Goal: Task Accomplishment & Management: Use online tool/utility

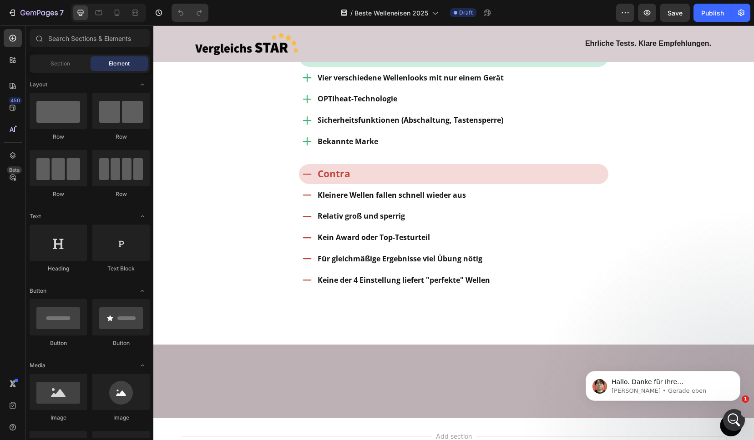
scroll to position [3529, 0]
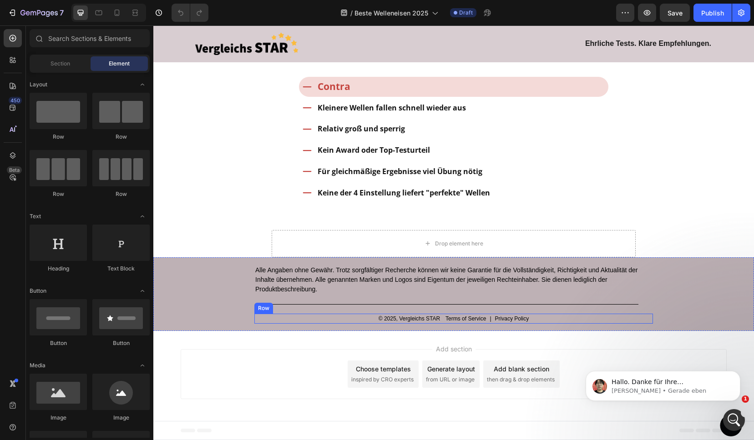
click at [556, 321] on div "© 2025, Vergleichs STAR Text Block Terms of Service Text Block | Text Block Pri…" at bounding box center [453, 319] width 399 height 10
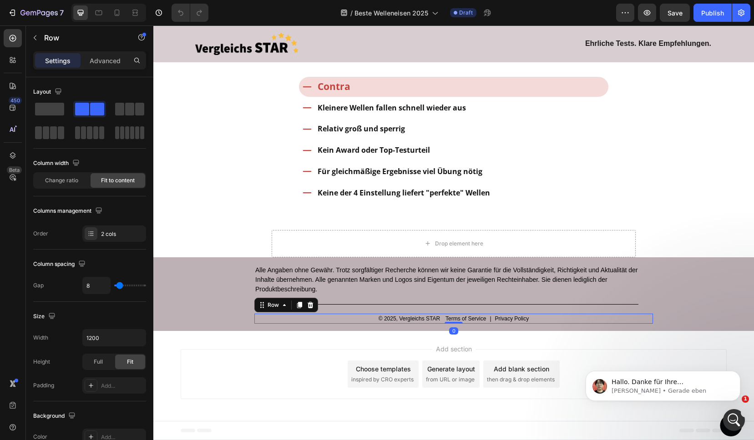
click at [555, 320] on div "© 2025, Vergleichs STAR Text Block Terms of Service Text Block | Text Block Pri…" at bounding box center [453, 319] width 399 height 10
click at [550, 320] on div "© 2025, Vergleichs STAR Text Block Terms of Service Text Block | Text Block Pri…" at bounding box center [453, 319] width 399 height 10
click at [538, 318] on div "© 2025, Vergleichs STAR Text Block Terms of Service Text Block | Text Block Pri…" at bounding box center [453, 319] width 399 height 10
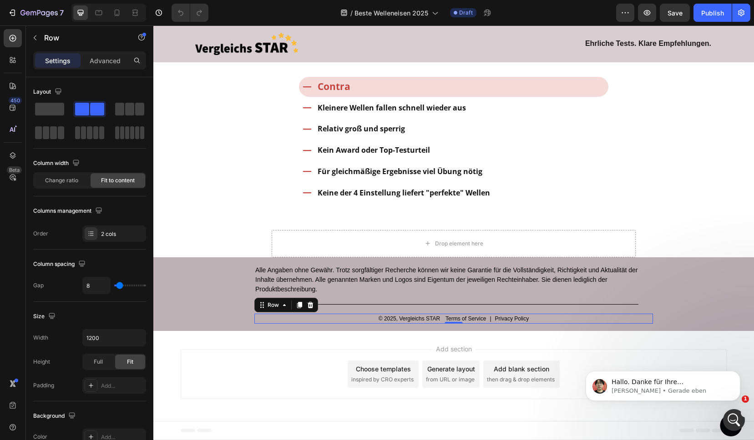
click at [535, 319] on div "© 2025, Vergleichs STAR Text Block Terms of Service Text Block | Text Block Pri…" at bounding box center [453, 319] width 399 height 10
drag, startPoint x: 535, startPoint y: 319, endPoint x: 481, endPoint y: 314, distance: 54.4
click at [535, 319] on div "© 2025, Vergleichs STAR Text Block Terms of Service Text Block | Text Block Pri…" at bounding box center [453, 319] width 399 height 10
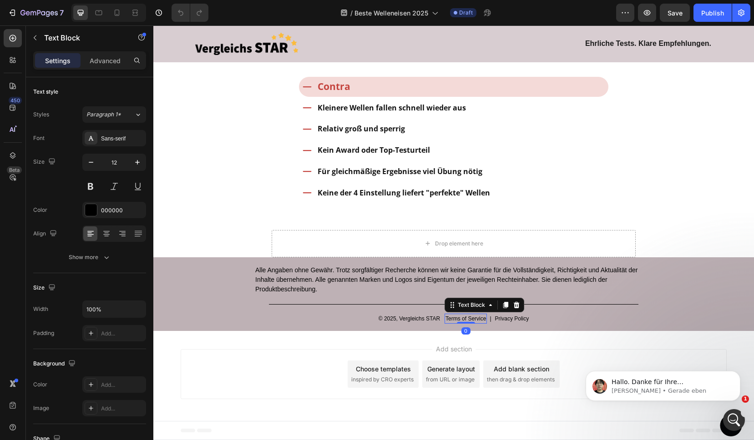
click at [469, 318] on p "Terms of Service" at bounding box center [465, 319] width 40 height 8
click at [515, 322] on p "Privacy Policy" at bounding box center [512, 319] width 34 height 8
click at [565, 307] on icon at bounding box center [566, 305] width 6 height 6
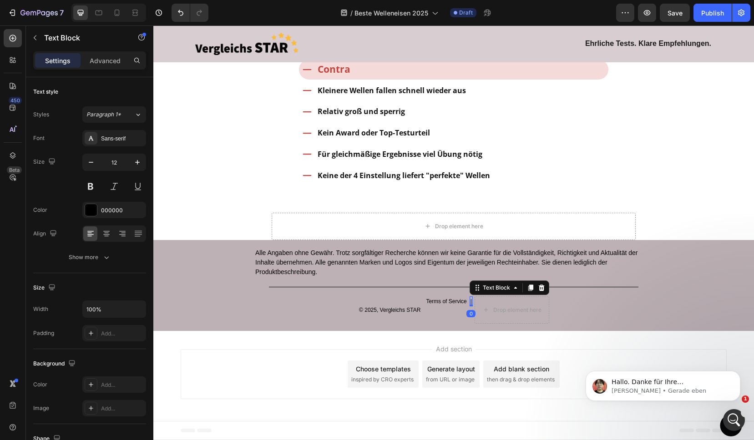
click at [470, 306] on p "|" at bounding box center [470, 302] width 1 height 8
click at [540, 291] on icon at bounding box center [541, 288] width 6 height 6
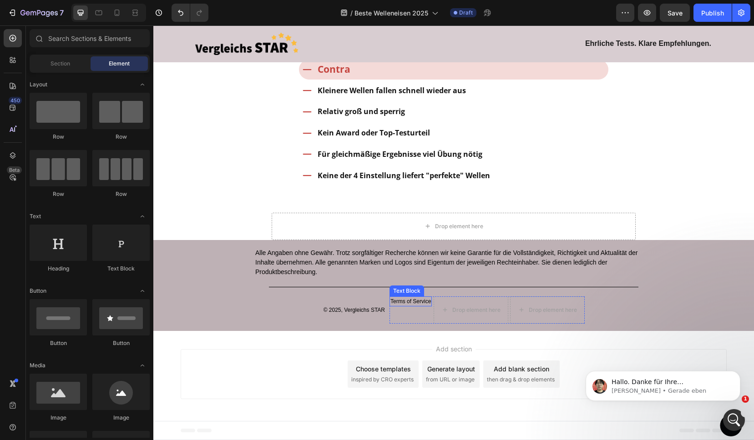
click at [404, 306] on p "Terms of Service" at bounding box center [410, 302] width 40 height 8
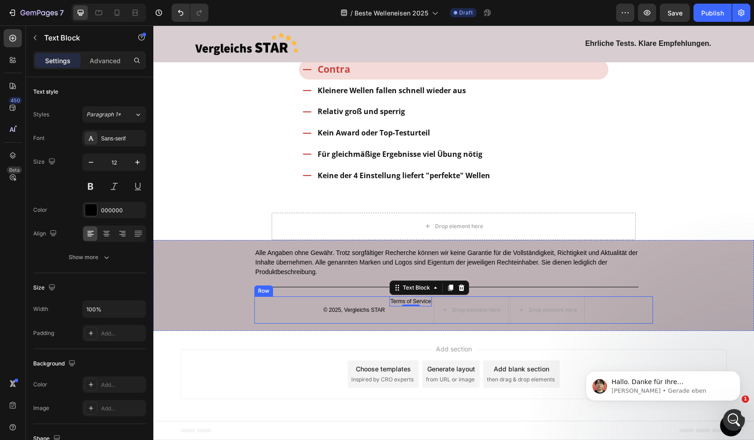
click at [276, 324] on div "© 2025, Vergleichs STAR Text Block Terms of Service Text Block 0 Drop element h…" at bounding box center [453, 310] width 399 height 27
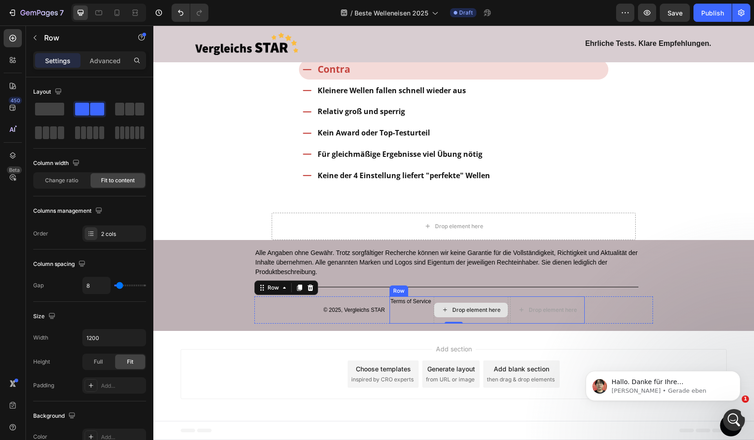
click at [497, 314] on div "Drop element here" at bounding box center [476, 310] width 48 height 7
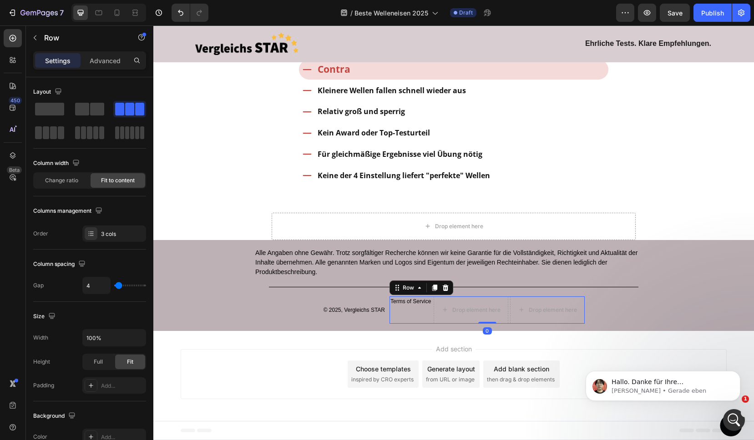
click at [403, 324] on div "Terms of Service Text Block" at bounding box center [410, 310] width 42 height 27
click at [43, 108] on span at bounding box center [49, 109] width 29 height 13
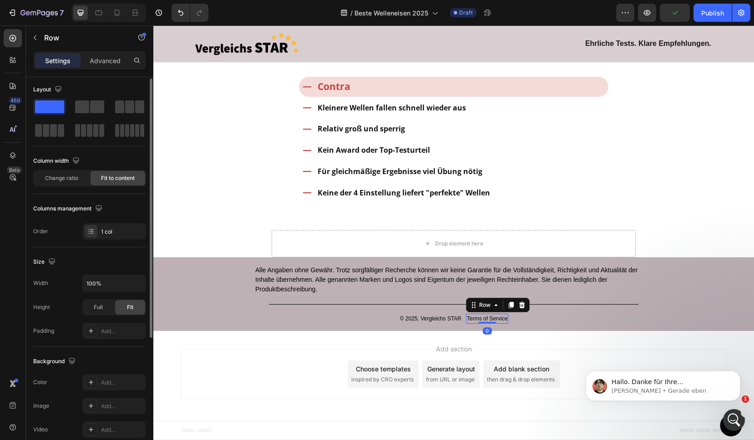
scroll to position [2, 0]
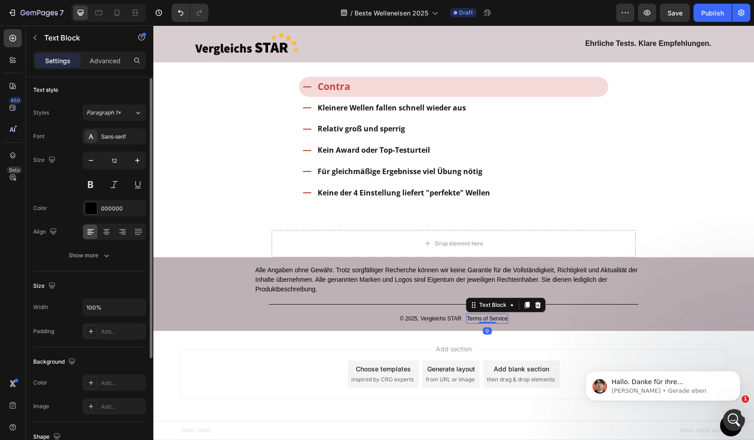
click at [471, 317] on p "Terms of Service" at bounding box center [487, 319] width 40 height 8
click at [495, 318] on p "Terms of Service" at bounding box center [487, 319] width 40 height 8
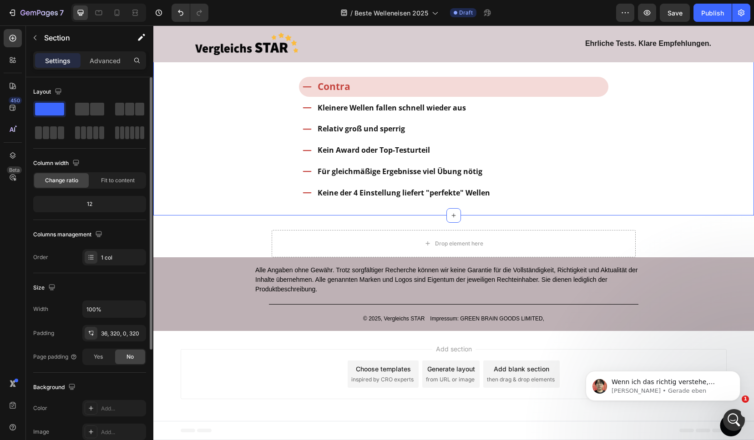
click at [674, 12] on span "Save" at bounding box center [674, 13] width 15 height 8
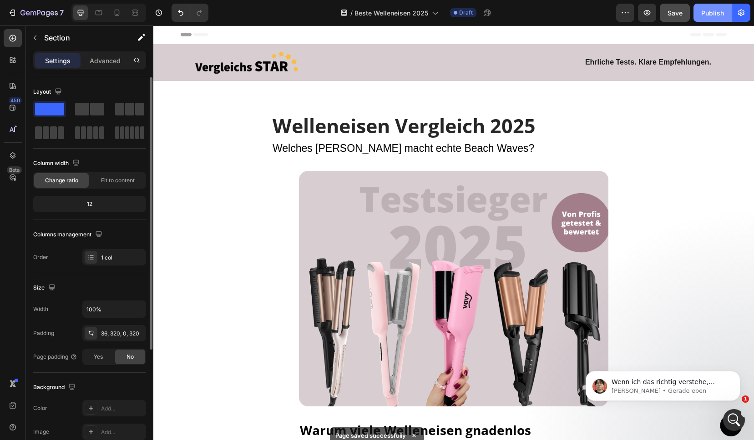
click at [708, 12] on div "Publish" at bounding box center [712, 13] width 23 height 10
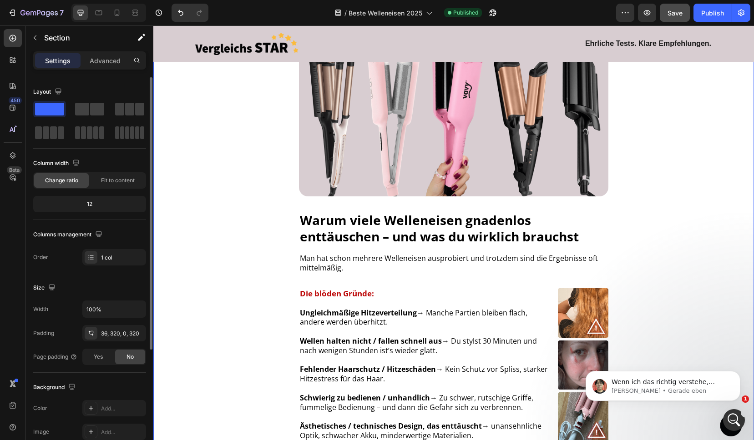
scroll to position [266, 0]
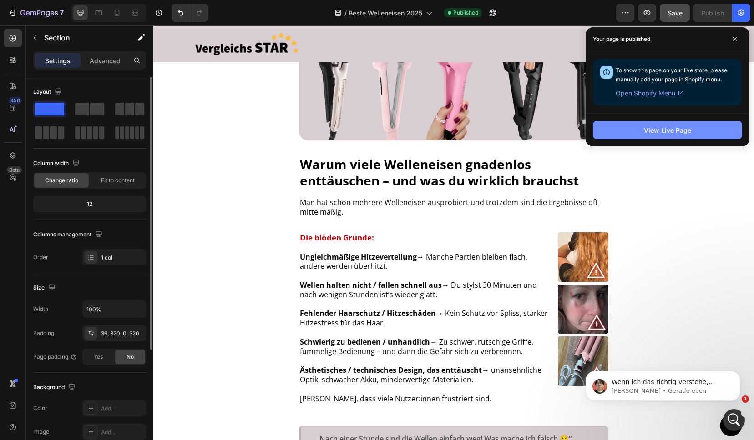
click at [662, 126] on div "View Live Page" at bounding box center [667, 131] width 47 height 10
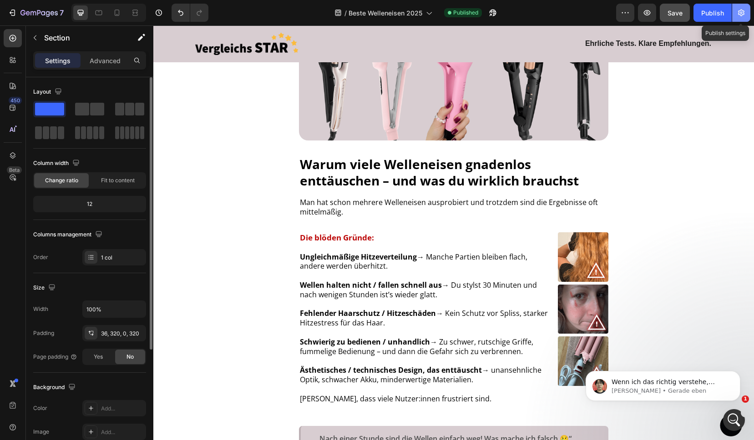
click at [743, 16] on icon "button" at bounding box center [741, 12] width 9 height 9
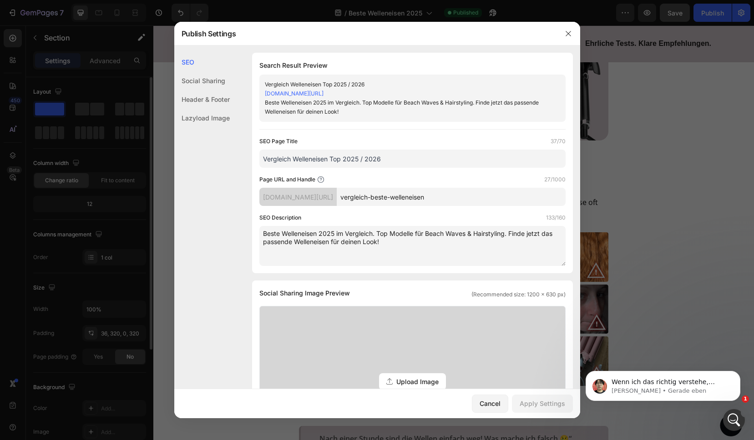
click at [337, 200] on div "p21006-wi.myshopify.com/pages/" at bounding box center [297, 197] width 77 height 18
click at [388, 123] on div "Search Result Preview Vergleich Welleneisen Top 2025 / 2026 p21006-wi.myshopify…" at bounding box center [412, 163] width 321 height 221
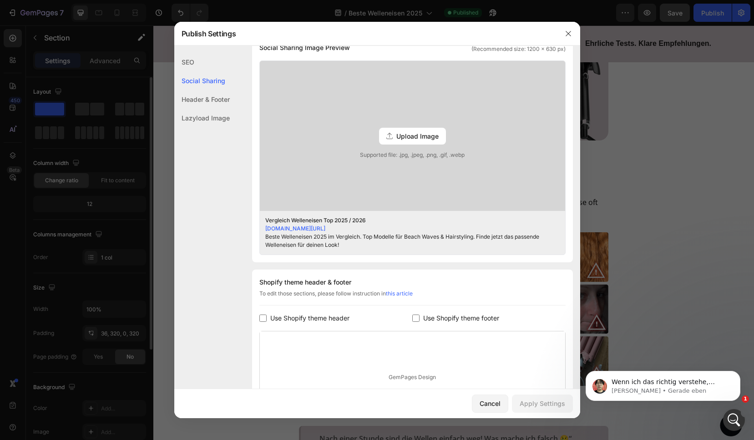
scroll to position [354, 0]
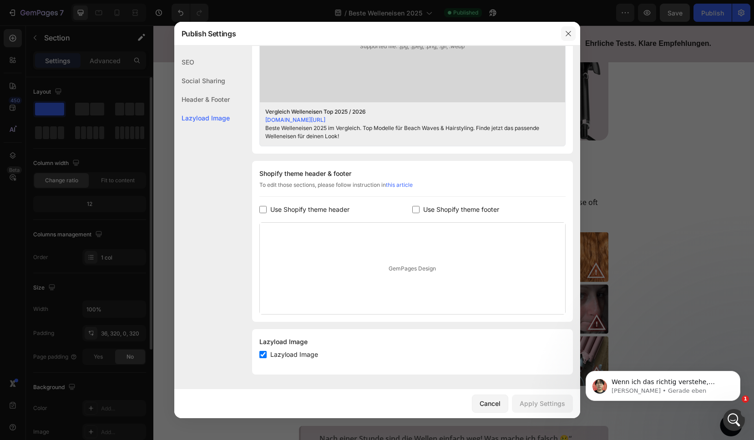
drag, startPoint x: 564, startPoint y: 33, endPoint x: 412, endPoint y: 5, distance: 154.0
click at [565, 33] on icon "button" at bounding box center [568, 33] width 7 height 7
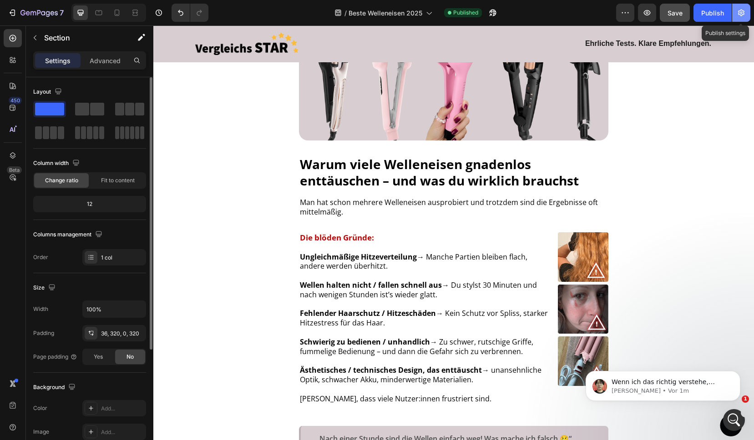
click at [741, 12] on icon "button" at bounding box center [741, 13] width 2 height 2
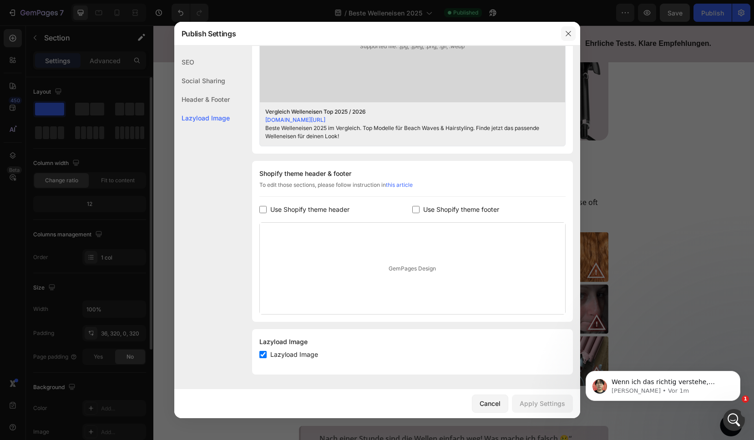
click at [567, 33] on icon "button" at bounding box center [568, 33] width 7 height 7
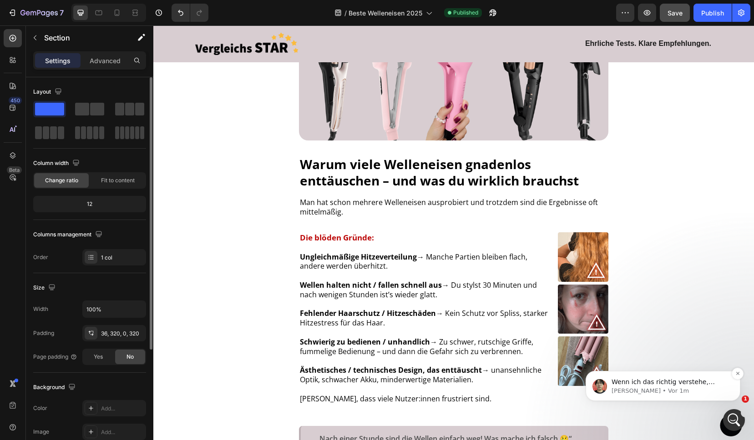
click at [665, 391] on p "[PERSON_NAME] • Vor 1m" at bounding box center [669, 391] width 117 height 8
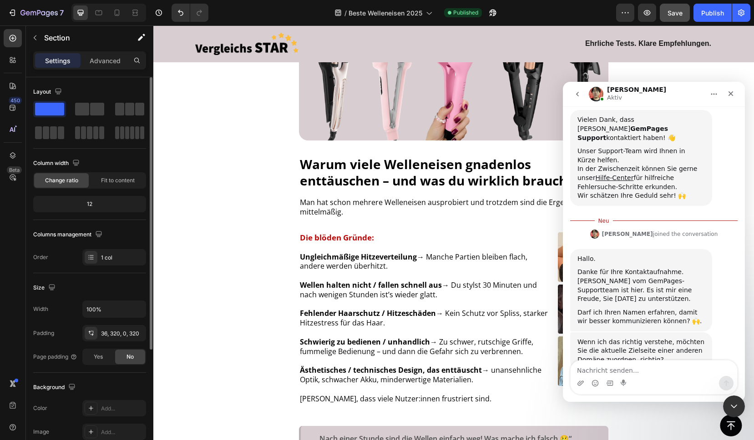
scroll to position [115, 0]
click at [604, 370] on textarea "Nachricht senden..." at bounding box center [653, 368] width 167 height 15
paste textarea "https://vavy-shop.com/pages/vergleich-beste-welleneisen?_ab=0&key=1759130551978"
type textarea "Genau, aktuell ist es diese: https://vavy-shop.com/pages/vergleich-beste-wellen…"
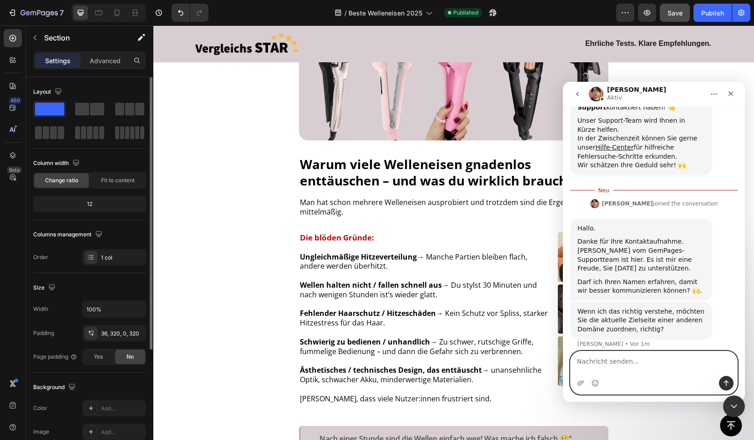
scroll to position [159, 0]
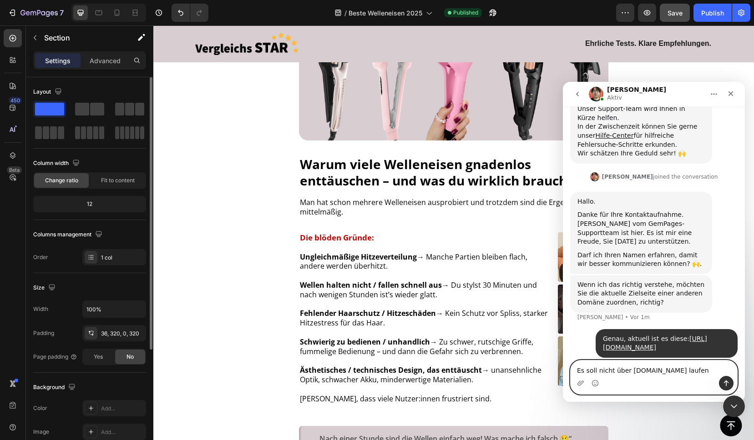
click at [603, 376] on textarea "Es soll nicht über vavy-shop.com laufen" at bounding box center [653, 368] width 167 height 15
click at [603, 372] on textarea "Es soll nicht über vavy-shop.com laufen" at bounding box center [653, 368] width 167 height 15
type textarea "Es soll NICHT über vavy-shop.com laufen"
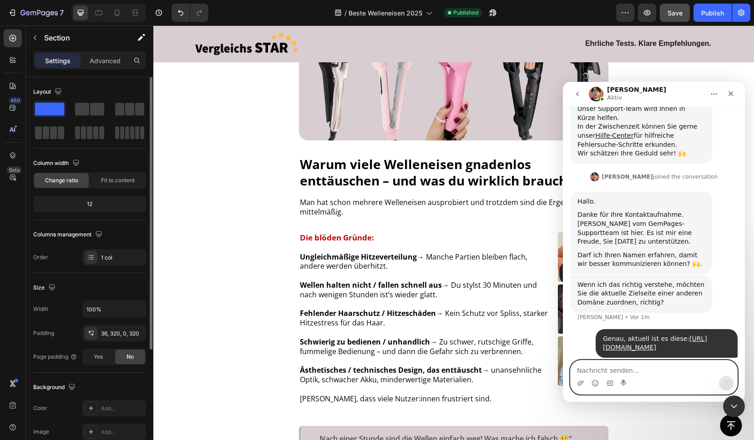
scroll to position [179, 0]
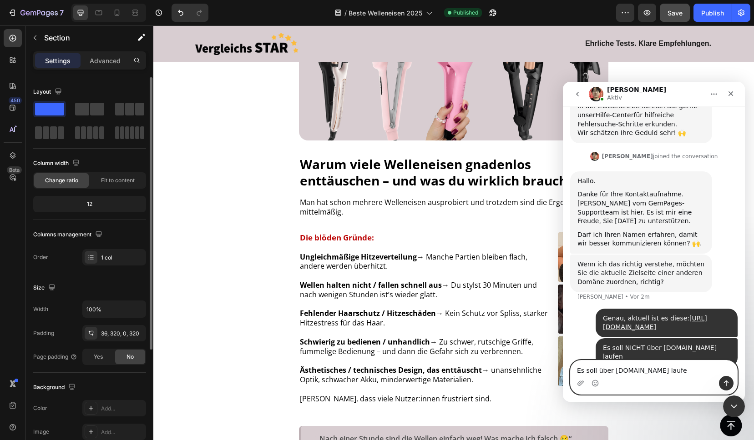
type textarea "Es soll über vergleichsstar.com laufen"
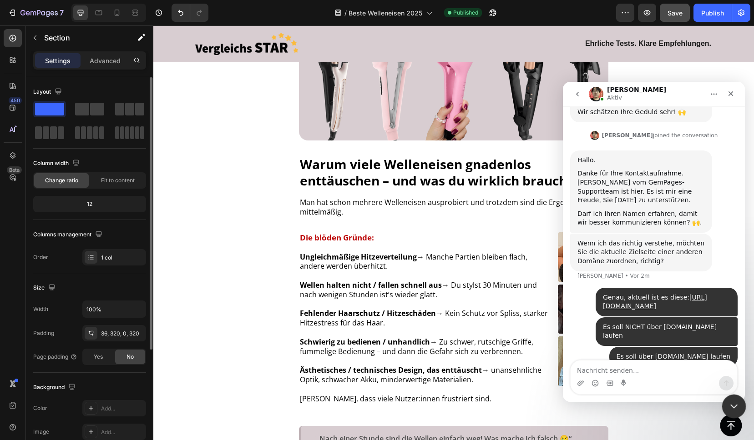
click at [732, 401] on icon "Intercom-Nachrichtendienst schließen" at bounding box center [732, 405] width 11 height 11
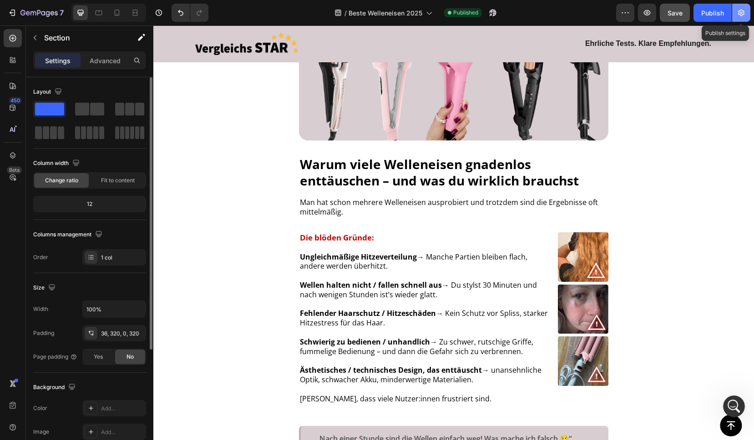
click at [743, 12] on icon "button" at bounding box center [741, 13] width 6 height 7
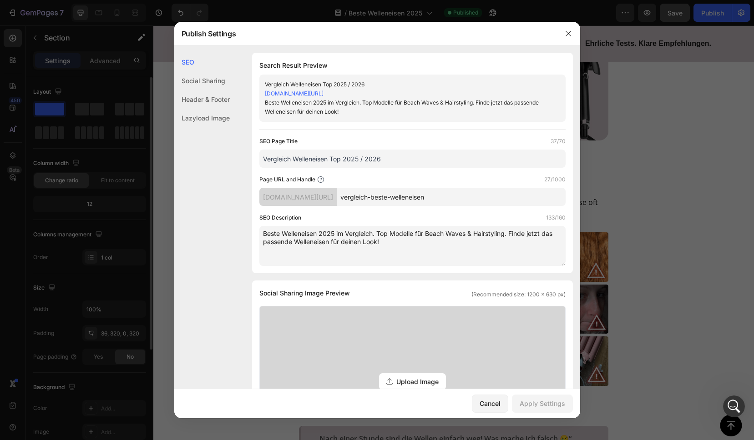
click at [673, 119] on div at bounding box center [377, 220] width 754 height 440
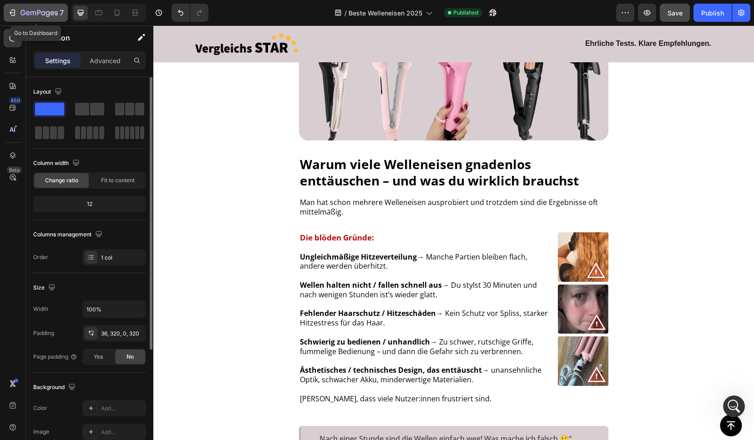
click at [11, 13] on icon "button" at bounding box center [12, 12] width 4 height 3
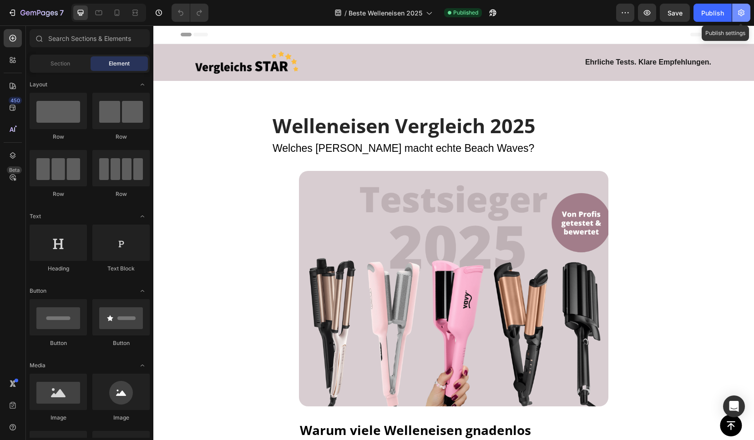
click at [741, 10] on icon "button" at bounding box center [741, 12] width 9 height 9
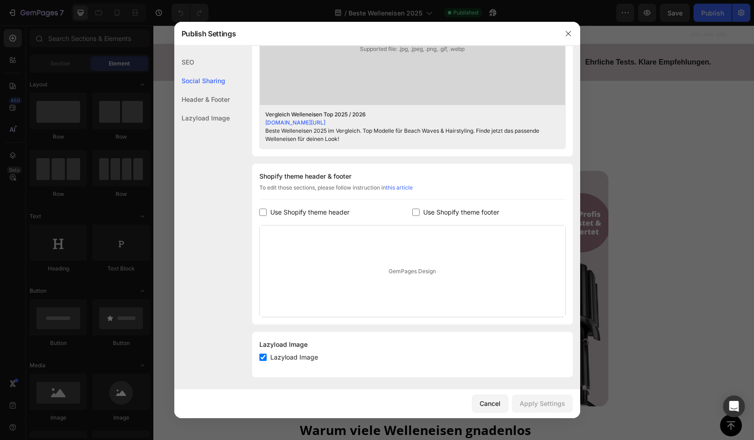
scroll to position [354, 0]
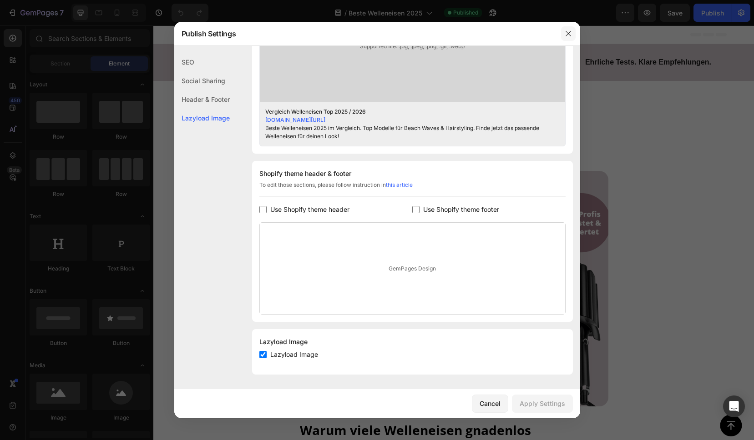
click at [568, 30] on icon "button" at bounding box center [568, 33] width 7 height 7
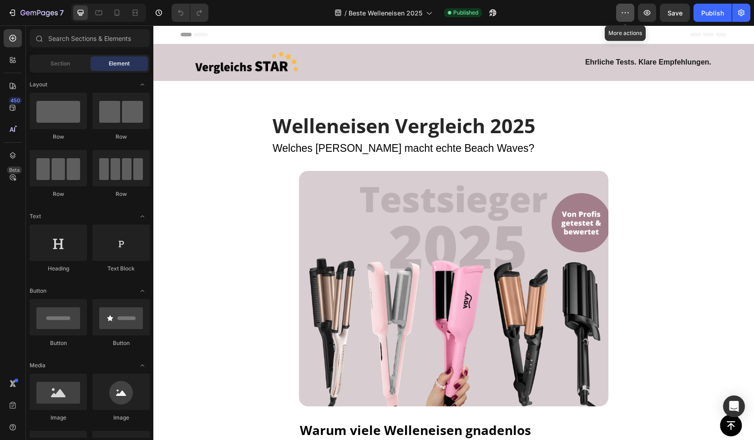
click at [632, 11] on button "button" at bounding box center [625, 13] width 18 height 18
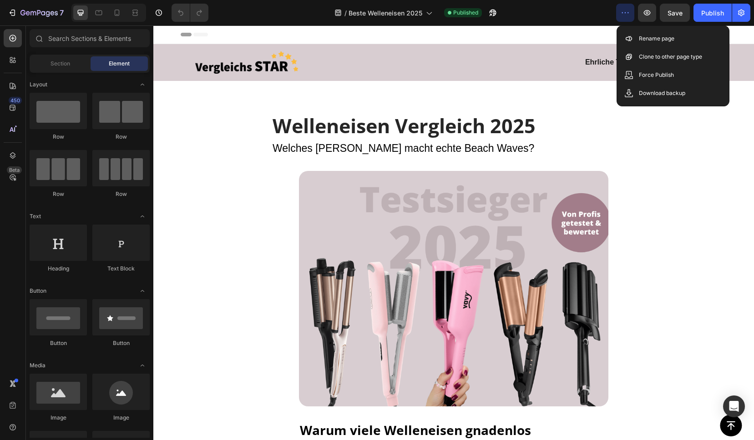
click at [628, 8] on icon "button" at bounding box center [625, 12] width 9 height 9
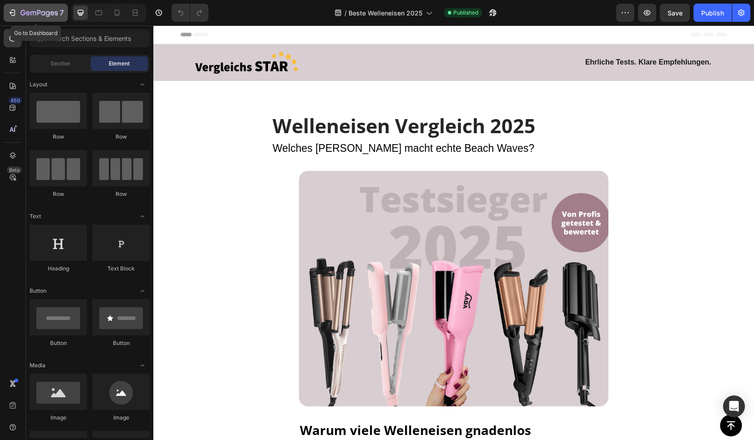
click at [12, 12] on icon "button" at bounding box center [12, 12] width 9 height 9
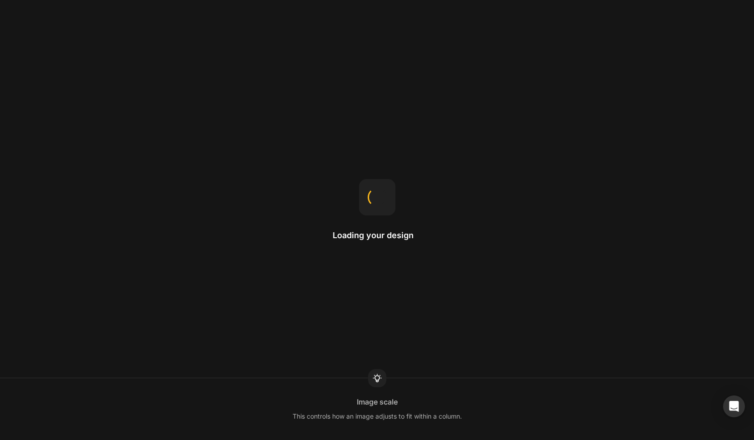
click at [417, 141] on div "Loading your design Image scale This controls how an image adjusts to fit withi…" at bounding box center [377, 220] width 754 height 440
click at [358, 195] on div "Loading your design" at bounding box center [377, 220] width 89 height 82
drag, startPoint x: 385, startPoint y: 208, endPoint x: 55, endPoint y: 17, distance: 381.6
click at [381, 204] on div at bounding box center [377, 197] width 36 height 36
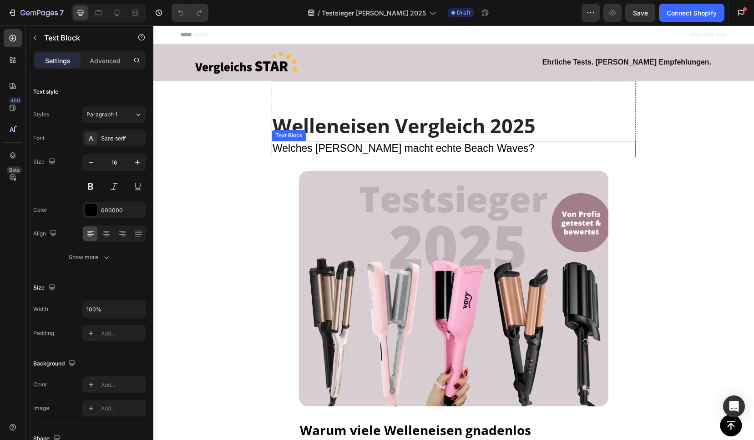
click at [309, 151] on span "Welches [PERSON_NAME] macht echte Beach Waves?" at bounding box center [404, 148] width 262 height 12
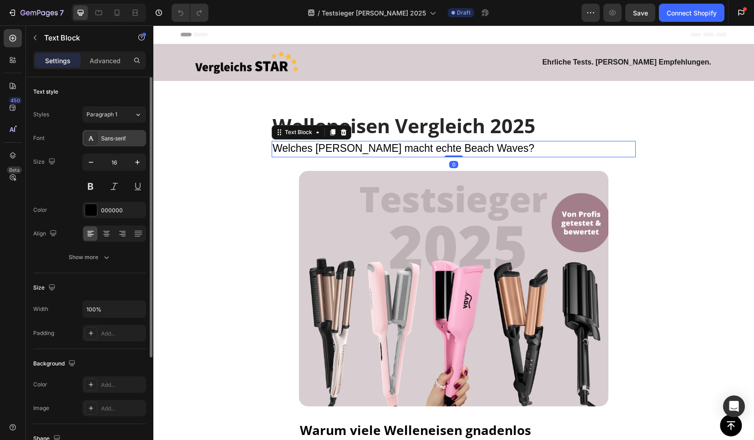
click at [119, 141] on div "Sans-serif" at bounding box center [122, 139] width 43 height 8
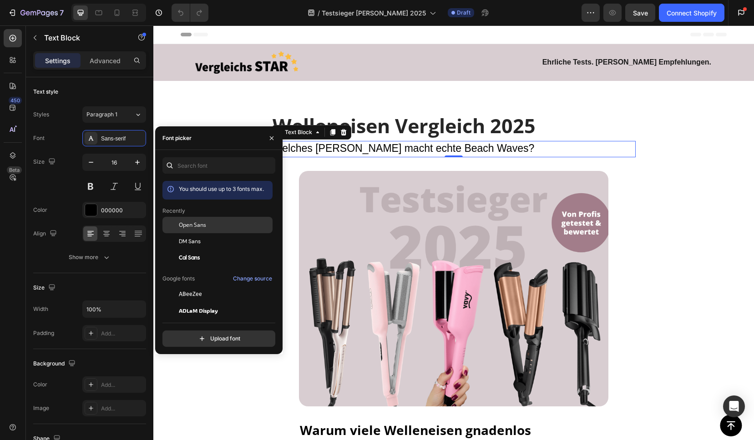
click at [196, 227] on span "Open Sans" at bounding box center [192, 225] width 27 height 8
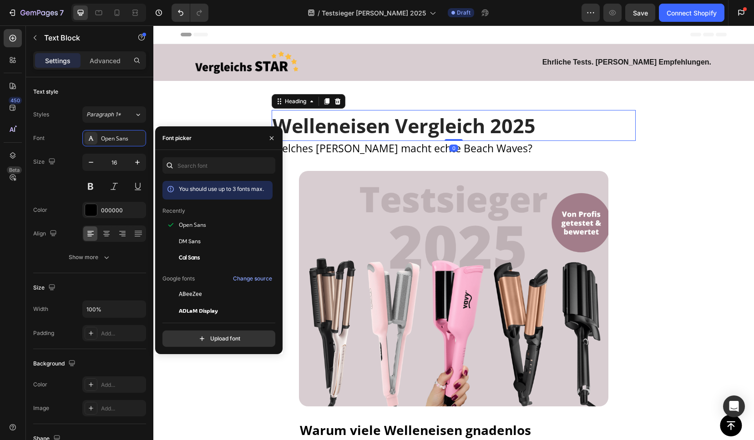
click at [415, 129] on span "Welleneisen Vergleich 2025" at bounding box center [404, 125] width 263 height 27
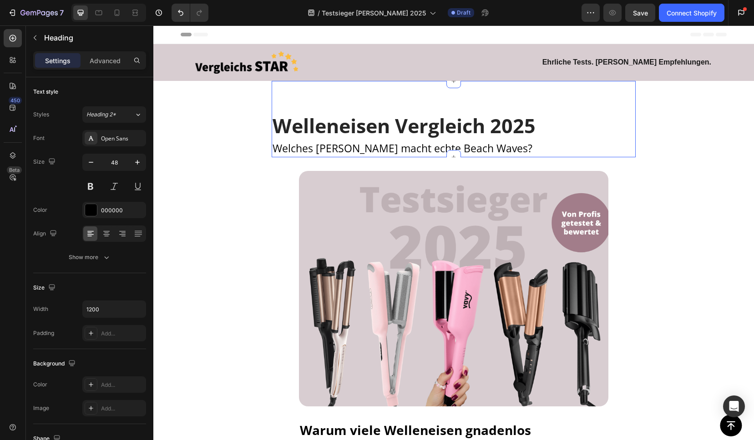
click at [287, 101] on div "Welleneisen Vergleich 2025 Heading Welches Welleneisen macht echte Beach Waves?…" at bounding box center [454, 119] width 364 height 76
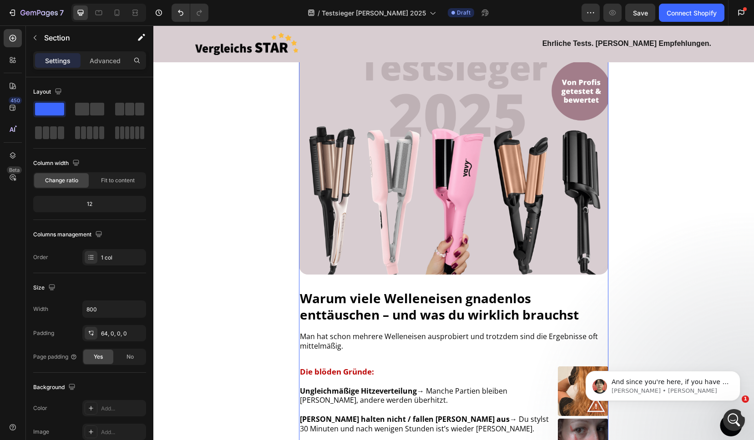
click at [338, 287] on div "Image Warum viele Welleneisen gnadenlos enttäuschen – und was du wirklich brauc…" at bounding box center [453, 330] width 309 height 582
click at [324, 283] on div "Image Warum viele Welleneisen gnadenlos enttäuschen – und was du wirklich brauc…" at bounding box center [453, 330] width 309 height 582
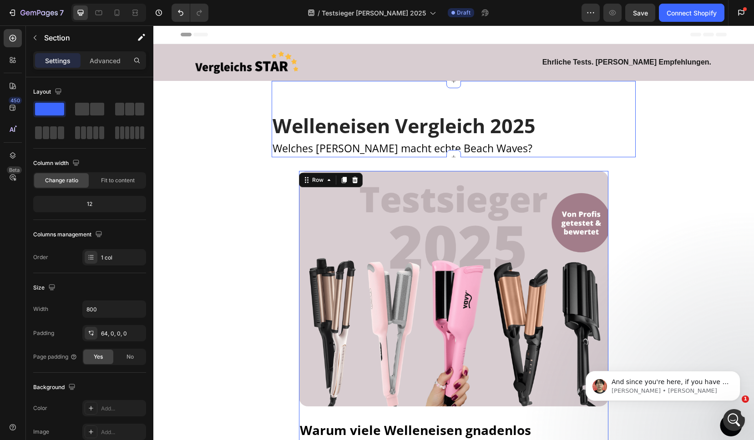
click at [322, 101] on div "Welleneisen Vergleich 2025 Heading Welches Welleneisen macht echte Beach Waves?…" at bounding box center [454, 119] width 364 height 76
click at [687, 14] on div "Connect Shopify" at bounding box center [691, 13] width 50 height 10
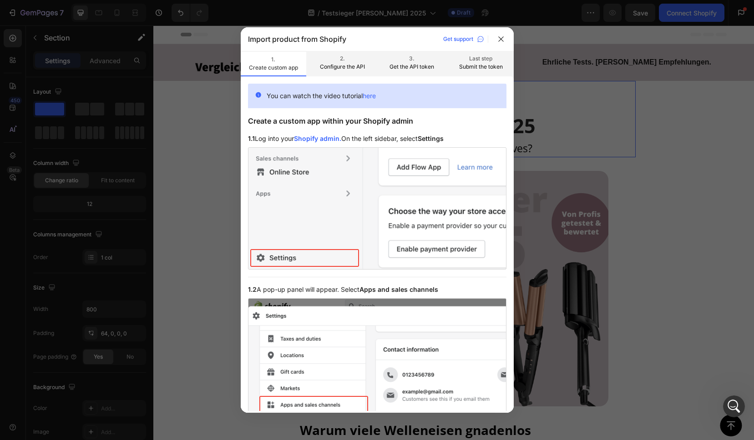
click at [609, 54] on div at bounding box center [377, 220] width 754 height 440
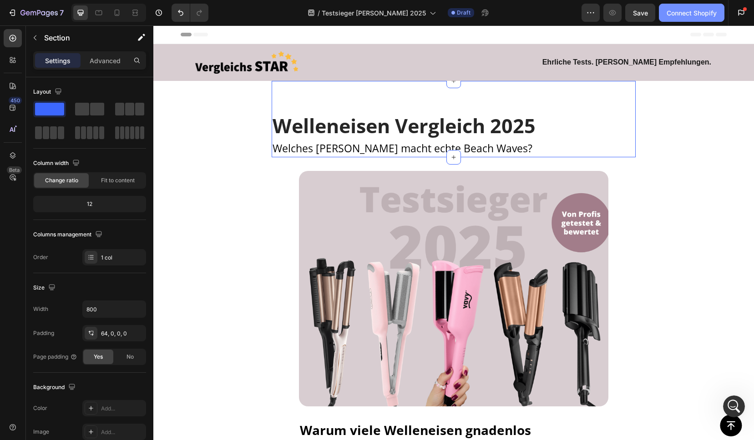
click at [695, 16] on div "Connect Shopify" at bounding box center [691, 13] width 50 height 10
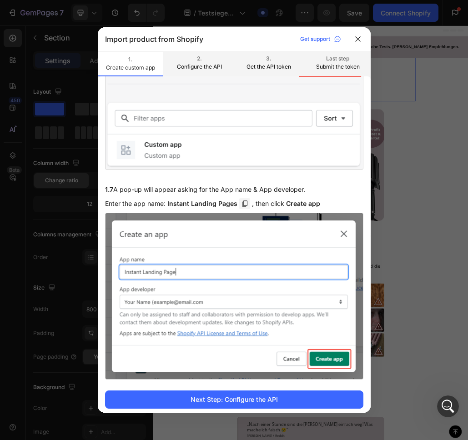
scroll to position [1052, 0]
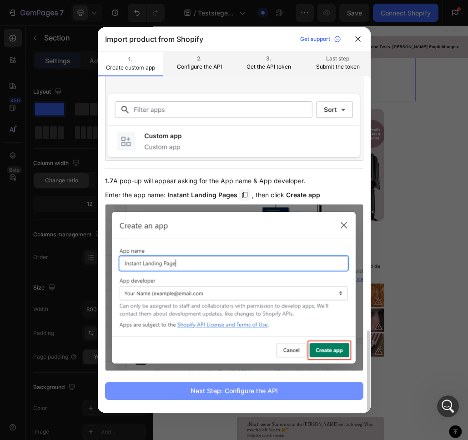
click at [252, 392] on div "Next Step: Configure the API" at bounding box center [234, 391] width 87 height 10
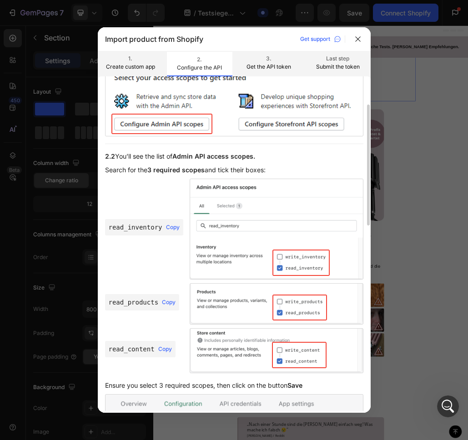
scroll to position [78, 0]
drag, startPoint x: 172, startPoint y: 226, endPoint x: 382, endPoint y: 216, distance: 210.9
click at [172, 226] on span "Copy" at bounding box center [173, 227] width 14 height 6
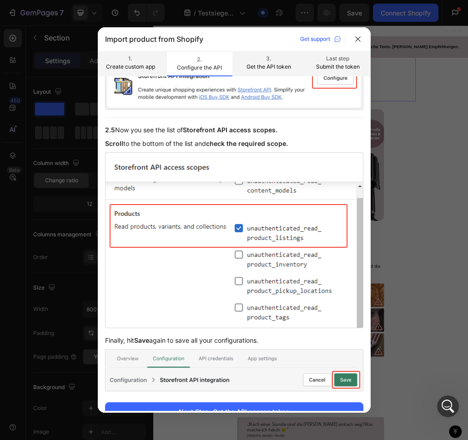
scroll to position [591, 0]
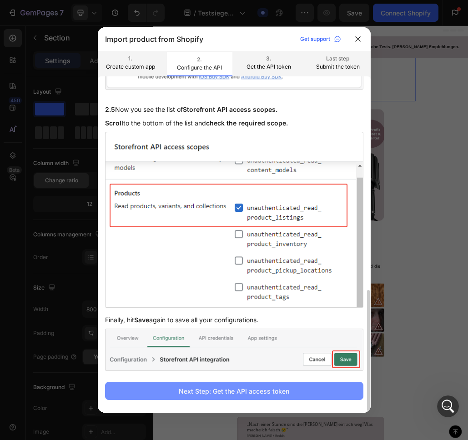
click at [242, 392] on div "Next Step: Get the API access token" at bounding box center [234, 392] width 111 height 10
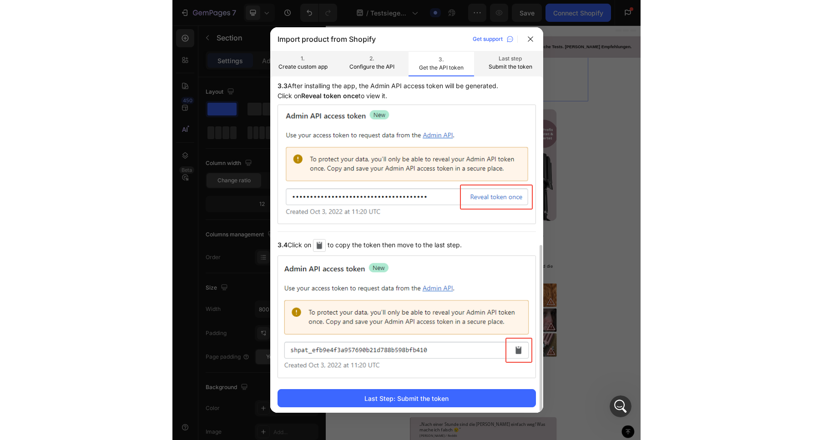
scroll to position [312, 0]
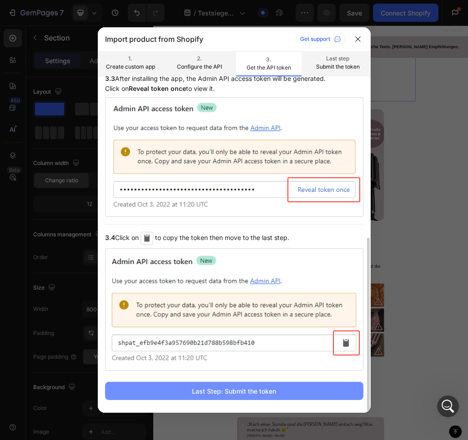
click at [237, 390] on div "Last Step: Submit the token" at bounding box center [234, 392] width 84 height 10
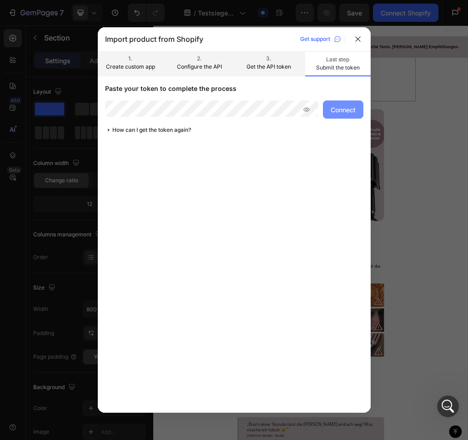
click at [351, 111] on div "Connect" at bounding box center [343, 110] width 25 height 10
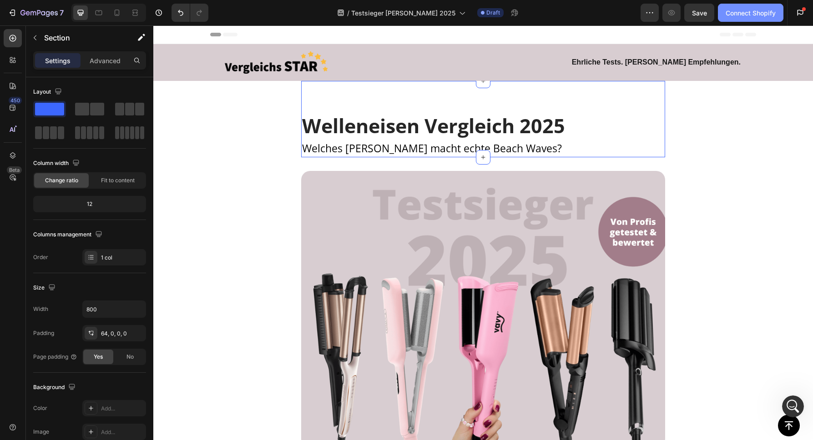
click at [752, 10] on div "Connect Shopify" at bounding box center [751, 13] width 50 height 10
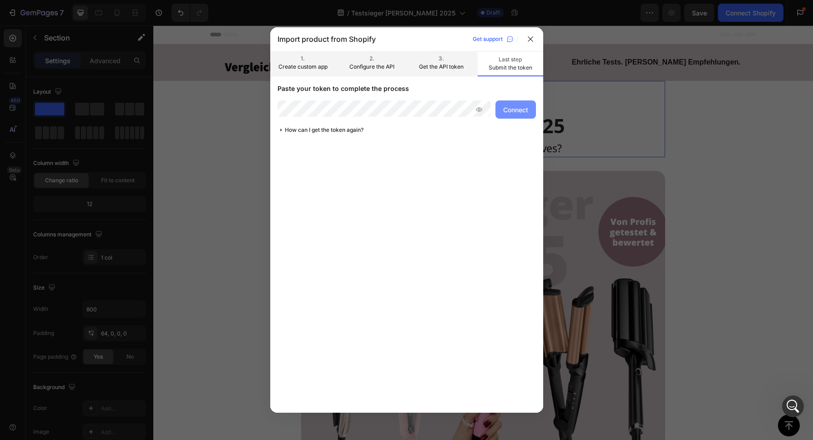
click at [531, 112] on button "Connect" at bounding box center [515, 110] width 40 height 18
click at [512, 106] on div "Connect" at bounding box center [515, 110] width 25 height 10
click at [511, 111] on div "Connect" at bounding box center [515, 110] width 25 height 10
click at [479, 110] on icon at bounding box center [479, 110] width 2 height 2
click at [515, 108] on div "Connect" at bounding box center [515, 110] width 25 height 10
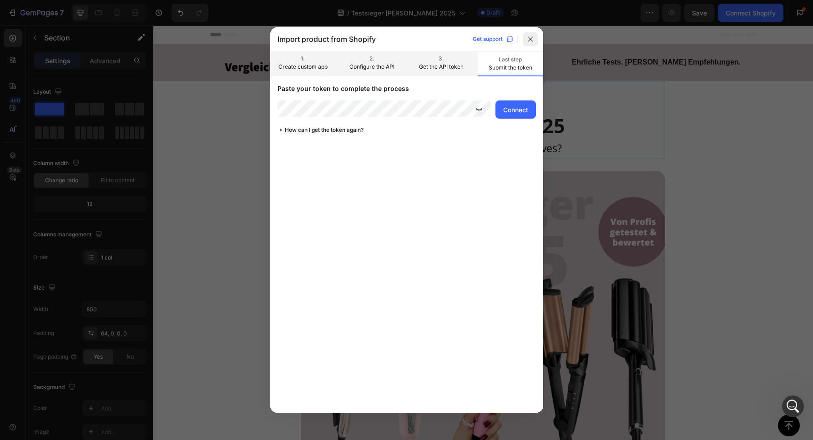
click at [532, 37] on icon at bounding box center [530, 38] width 5 height 5
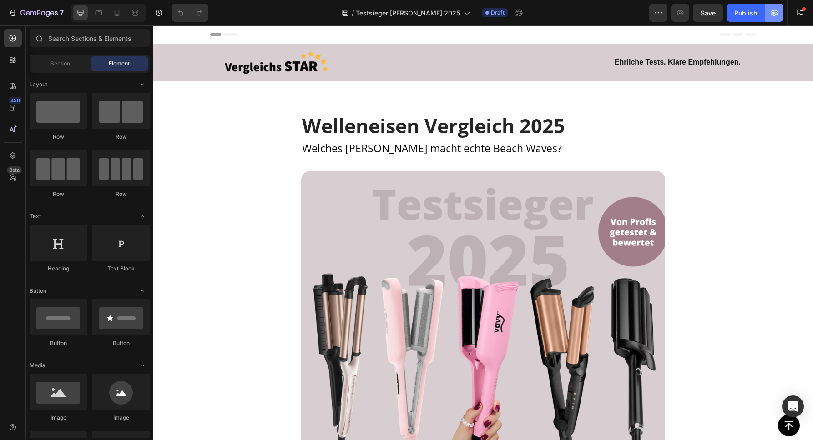
click at [772, 14] on icon "button" at bounding box center [774, 13] width 6 height 7
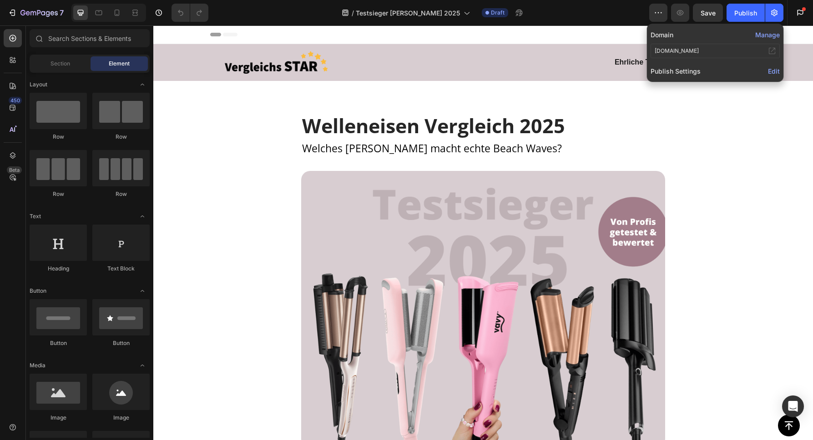
click at [768, 33] on button "Manage" at bounding box center [767, 35] width 25 height 10
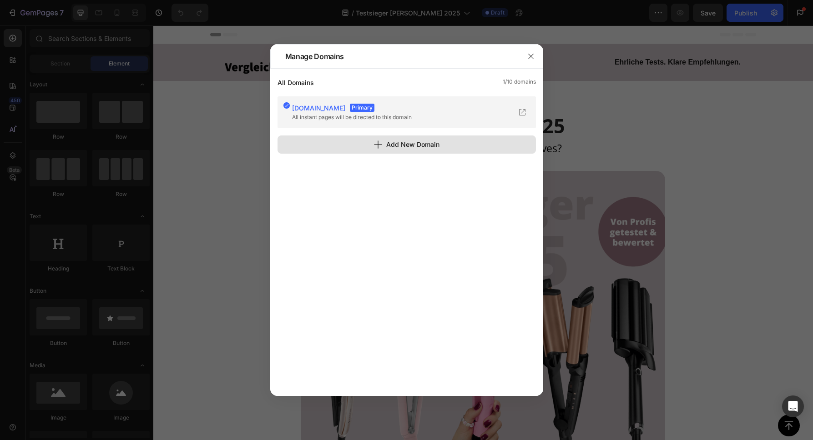
click at [399, 146] on div "Add New Domain" at bounding box center [407, 145] width 66 height 10
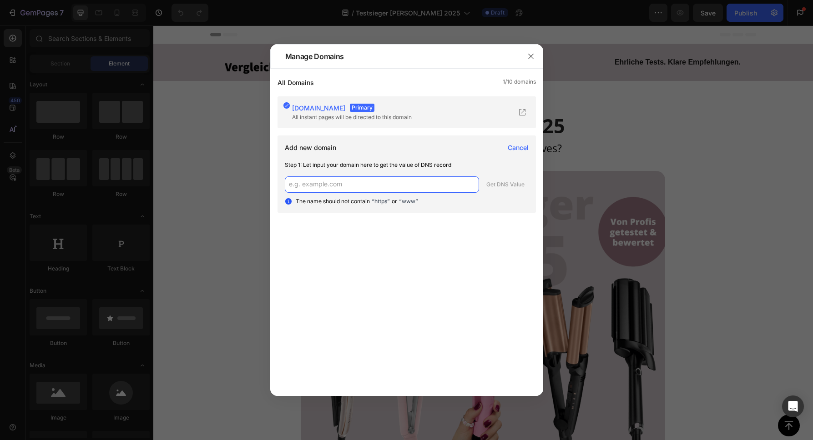
click at [348, 180] on input "text" at bounding box center [382, 185] width 194 height 16
type input "[DOMAIN_NAME]"
click at [507, 182] on div "Get DNS Value" at bounding box center [505, 185] width 38 height 8
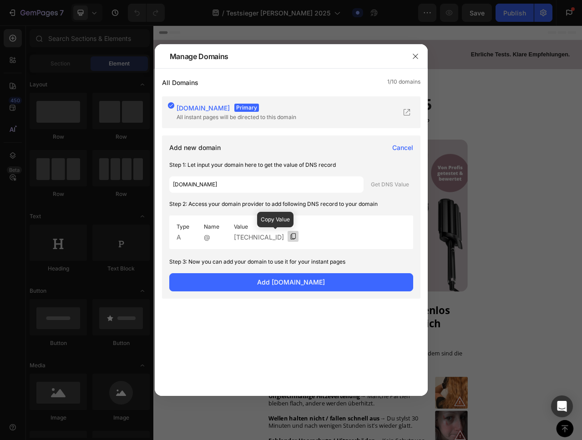
click at [290, 235] on icon at bounding box center [292, 236] width 5 height 6
click at [289, 237] on icon at bounding box center [292, 236] width 7 height 7
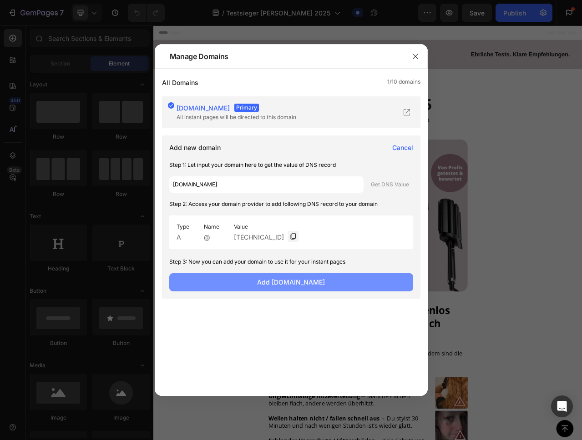
click at [304, 278] on span "Add [DOMAIN_NAME]" at bounding box center [291, 283] width 68 height 10
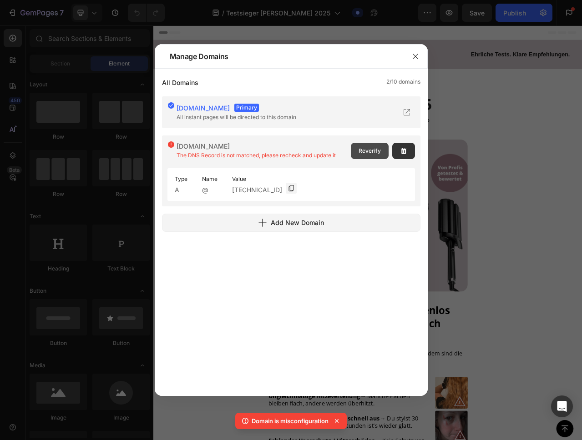
click at [363, 151] on span "Reverify" at bounding box center [369, 151] width 22 height 8
click at [367, 149] on span "Reverify" at bounding box center [369, 151] width 22 height 8
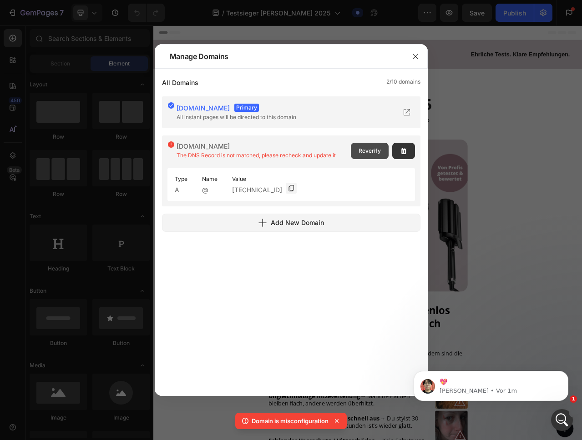
click at [367, 153] on span "Reverify" at bounding box center [369, 151] width 22 height 8
click at [413, 57] on icon "button" at bounding box center [415, 56] width 7 height 7
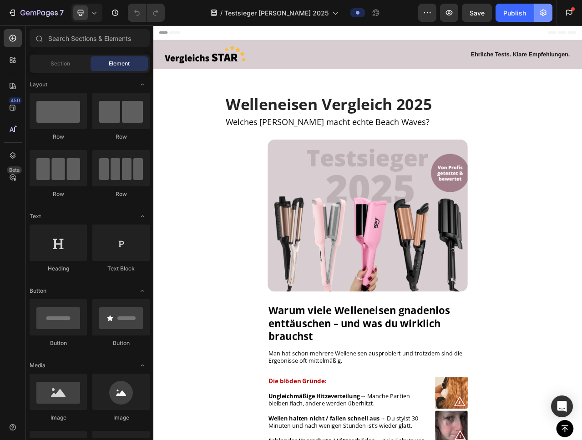
click at [542, 13] on icon "button" at bounding box center [543, 12] width 9 height 9
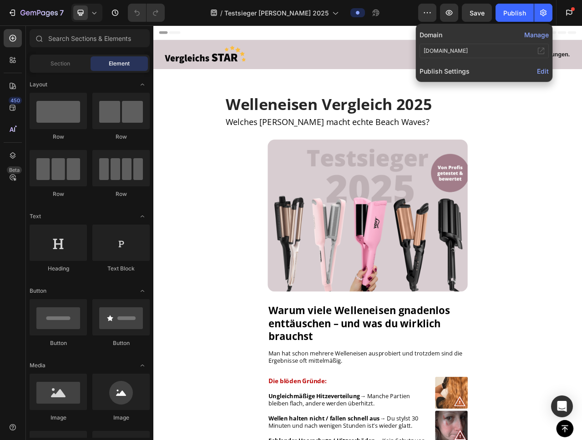
click at [538, 36] on button "Manage" at bounding box center [536, 35] width 25 height 10
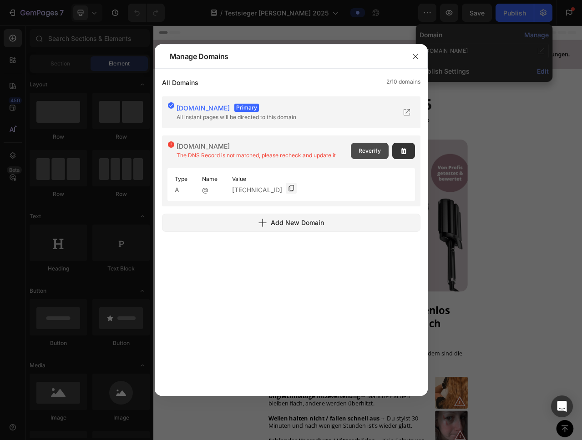
click at [374, 153] on span "Reverify" at bounding box center [369, 151] width 22 height 8
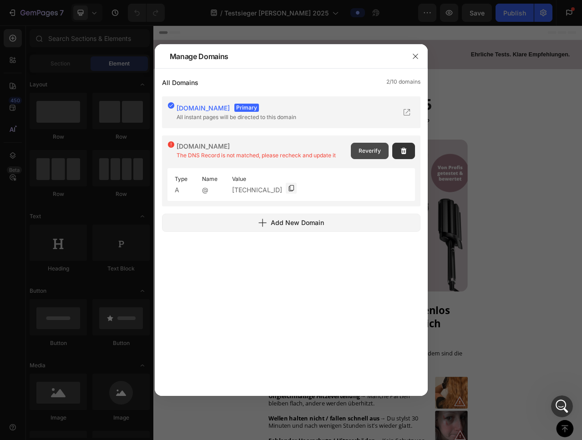
click at [373, 151] on span "Reverify" at bounding box center [369, 151] width 22 height 8
click at [416, 55] on icon "button" at bounding box center [415, 56] width 7 height 7
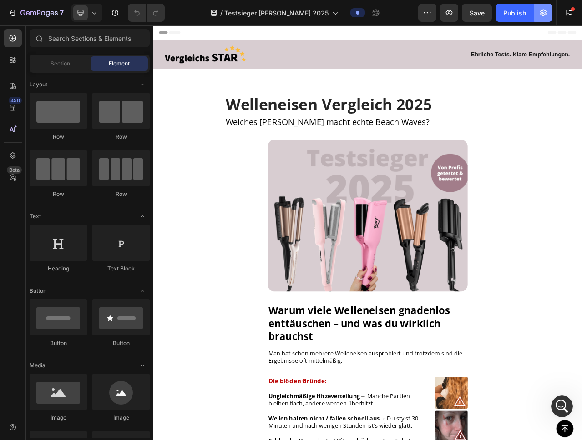
click at [546, 9] on icon "button" at bounding box center [543, 12] width 9 height 9
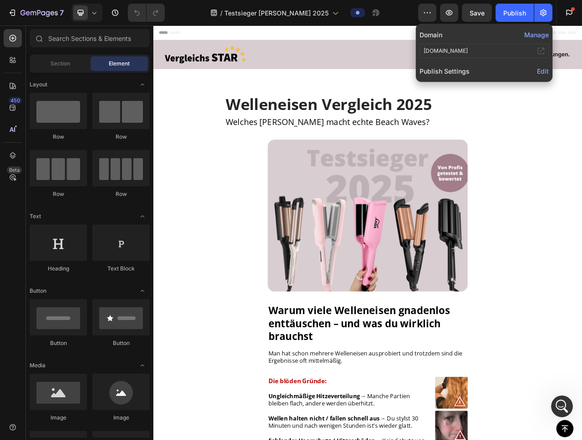
click at [540, 73] on span "Edit" at bounding box center [543, 71] width 12 height 8
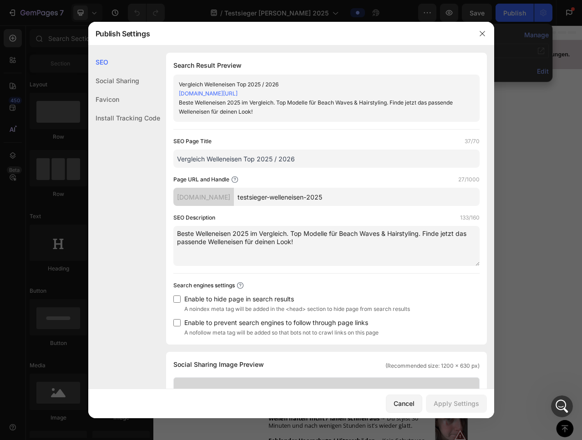
click at [251, 160] on input "Vergleich Welleneisen Top 2025 / 2026" at bounding box center [326, 159] width 306 height 18
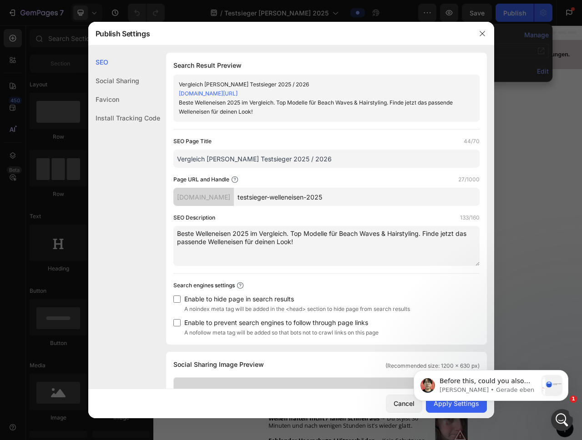
type input "Vergleich Welleneisen Testsieger 2025 / 2026"
drag, startPoint x: 424, startPoint y: 233, endPoint x: 431, endPoint y: 232, distance: 6.4
click at [431, 232] on textarea "Beste Welleneisen 2025 im Vergleich. Top Modelle für Beach Waves & Hairstyling.…" at bounding box center [326, 246] width 306 height 40
click at [222, 246] on textarea "Beste Welleneisen 2025 im Vergleich. Top Modelle für Beach Waves & Hairstyling.…" at bounding box center [326, 246] width 306 height 40
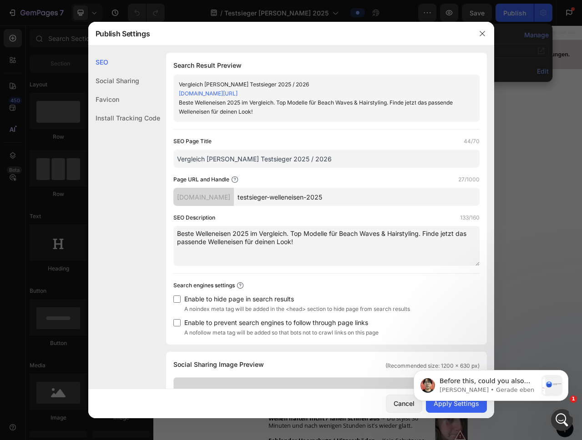
click at [222, 241] on textarea "Beste Welleneisen 2025 im Vergleich. Top Modelle für Beach Waves & Hairstyling.…" at bounding box center [326, 246] width 306 height 40
click at [462, 232] on textarea "Beste Welleneisen 2025 im Vergleich. Top Modelle für Beach Waves & Hairstyling.…" at bounding box center [326, 246] width 306 height 40
click at [205, 240] on textarea "Beste Welleneisen 2025 im Vergleich. Top Modelle für Beach Waves & Hairstyling.…" at bounding box center [326, 246] width 306 height 40
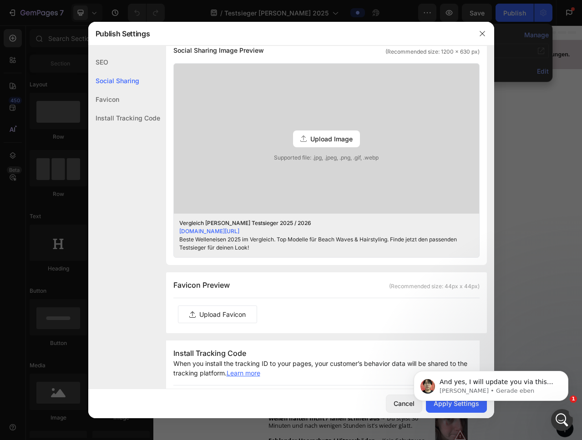
scroll to position [407, 0]
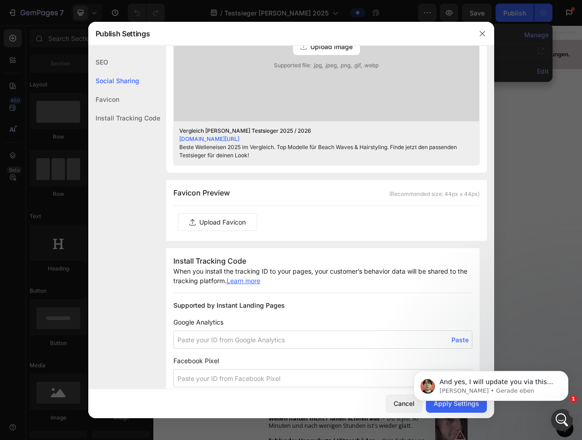
type textarea "Beste Welleneisen 2025 im Vergleich. Top Modelle für Beach Waves & Hairstyling.…"
click at [451, 407] on body "And yes, I will update you via this chat box. ​ This should not take long. I wi…" at bounding box center [491, 384] width 175 height 56
click at [448, 407] on body "And yes, I will update you via this chat box. ​ This should not take long. I wi…" at bounding box center [491, 384] width 175 height 56
click at [470, 412] on body "And yes, I will update you via this chat box. ​ This should not take long. I wi…" at bounding box center [491, 384] width 175 height 56
click at [453, 408] on body "And yes, I will update you via this chat box. ​ This should not take long. I wi…" at bounding box center [491, 384] width 175 height 56
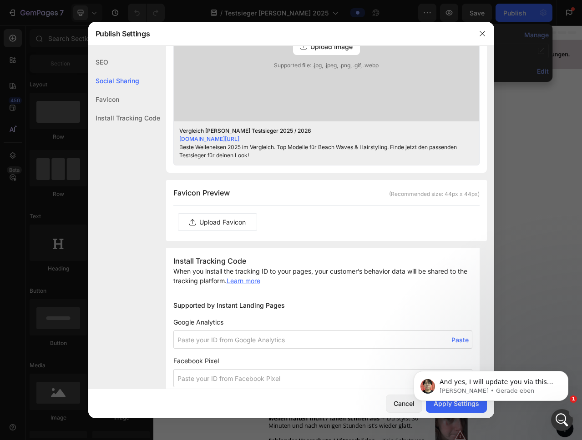
click at [429, 405] on body "And yes, I will update you via this chat box. ​ This should not take long. I wi…" at bounding box center [491, 384] width 175 height 56
drag, startPoint x: 451, startPoint y: 415, endPoint x: 445, endPoint y: 411, distance: 7.1
click at [449, 413] on html "And yes, I will update you via this chat box. ​ This should not take long. I wi…" at bounding box center [491, 384] width 182 height 64
click at [445, 410] on body "And yes, I will update you via this chat box. ​ This should not take long. I wi…" at bounding box center [491, 384] width 175 height 56
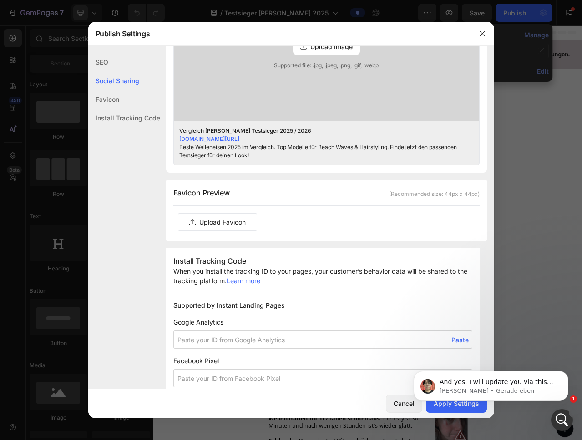
click at [444, 409] on body "And yes, I will update you via this chat box. ​ This should not take long. I wi…" at bounding box center [491, 384] width 175 height 56
click at [559, 396] on div "And yes, I will update you via this chat box. ​ This should not take long. I wi…" at bounding box center [491, 386] width 155 height 30
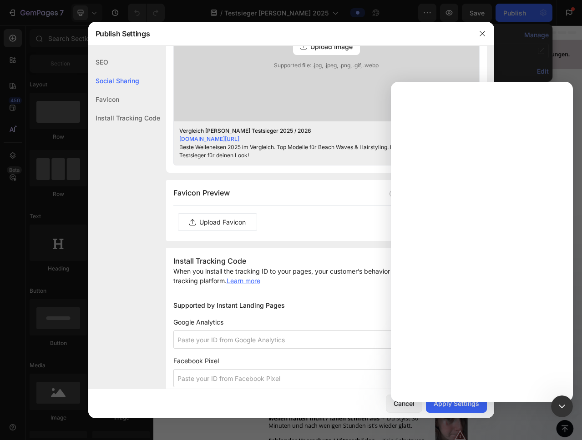
scroll to position [0, 0]
click at [456, 408] on div "Apply Settings" at bounding box center [456, 404] width 45 height 10
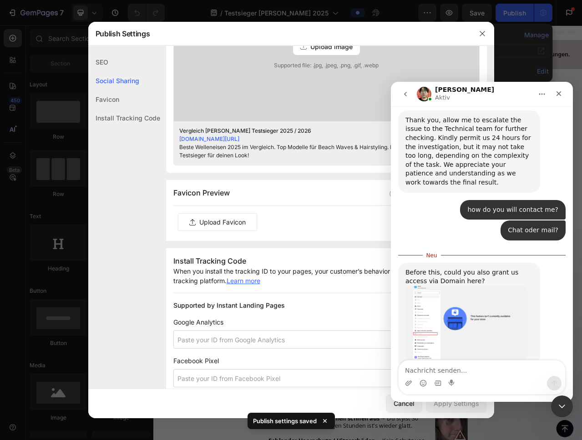
scroll to position [2226, 0]
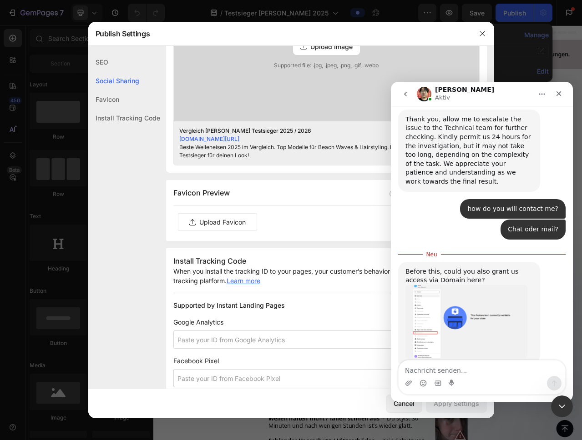
click at [427, 285] on img "Ethan sagt…" at bounding box center [466, 321] width 122 height 73
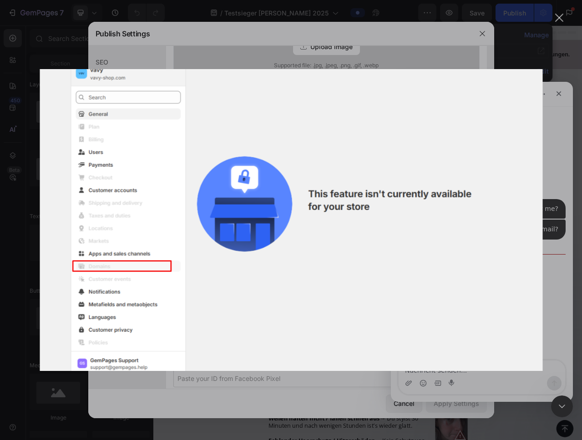
click at [373, 38] on div "Intercom Messenger" at bounding box center [291, 220] width 582 height 440
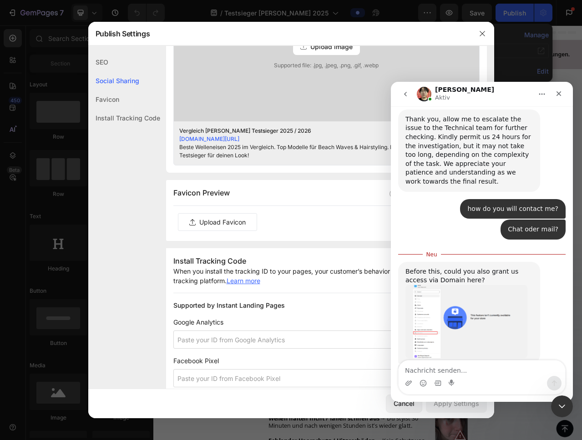
click at [444, 376] on div "Intercom Messenger" at bounding box center [482, 383] width 167 height 15
click at [444, 373] on textarea "Nachricht senden..." at bounding box center [482, 368] width 167 height 15
type textarea "got it"
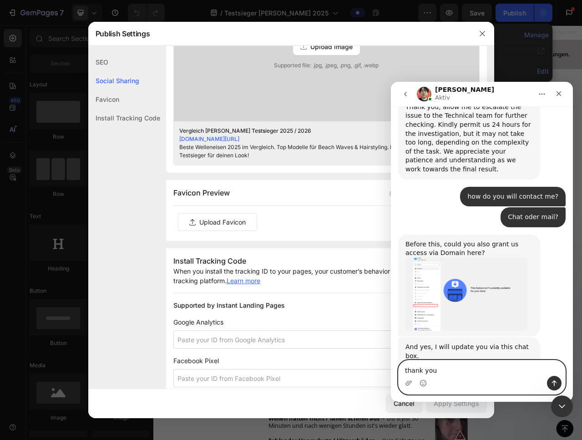
type textarea "thank you!"
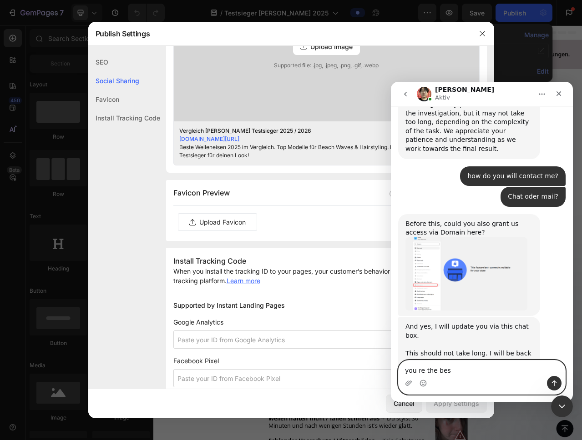
type textarea "you re the best"
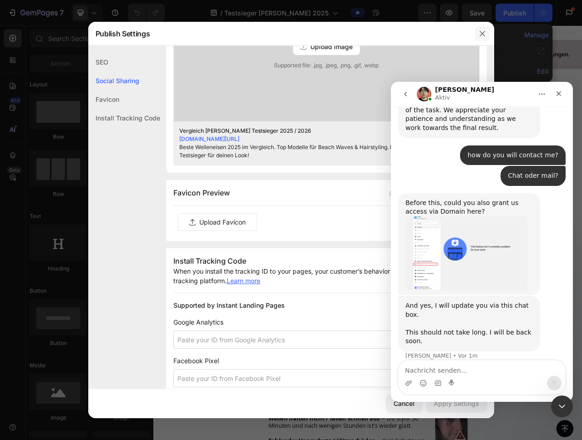
click at [485, 35] on icon "button" at bounding box center [482, 33] width 7 height 7
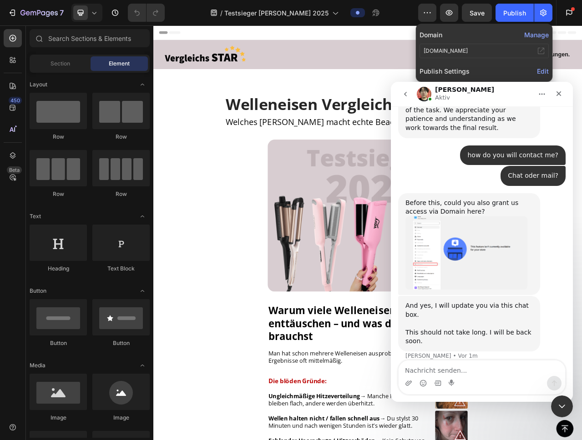
click at [541, 72] on span "Edit" at bounding box center [543, 71] width 12 height 8
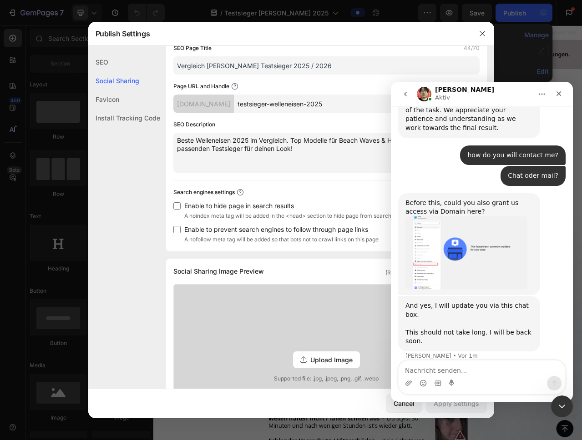
scroll to position [185, 0]
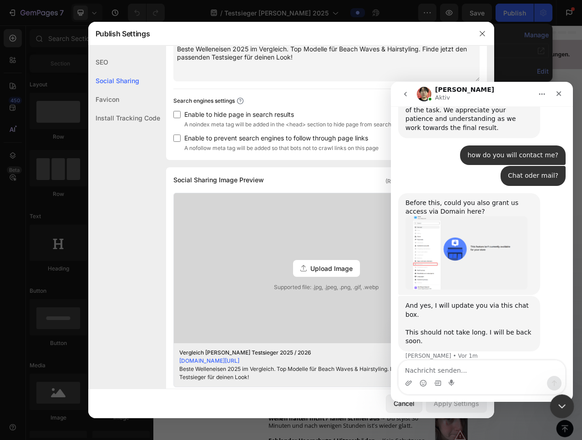
drag, startPoint x: 561, startPoint y: 401, endPoint x: 1096, endPoint y: 783, distance: 657.4
click at [561, 400] on icon "Intercom-Nachrichtendienst schließen" at bounding box center [560, 405] width 11 height 11
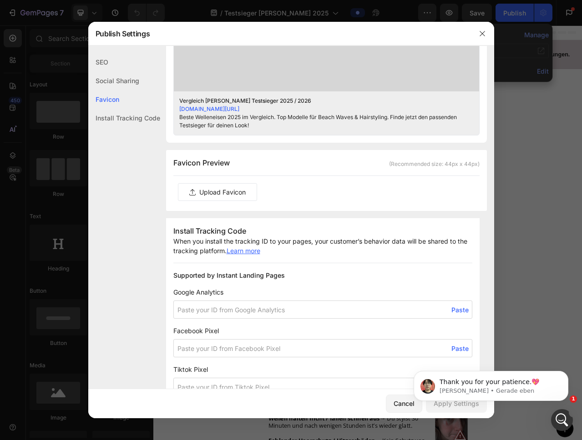
scroll to position [2307, 0]
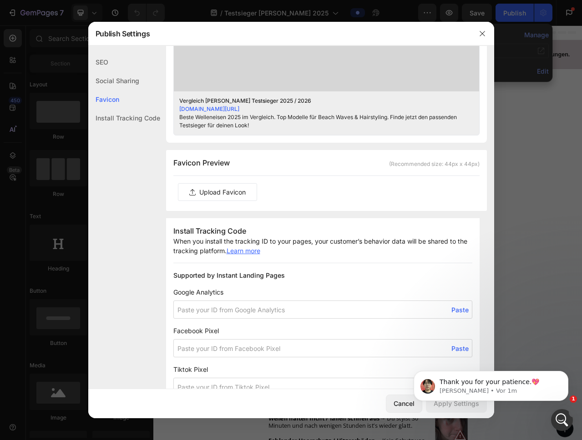
click at [204, 188] on label at bounding box center [217, 192] width 78 height 17
click at [0, 0] on input "file" at bounding box center [0, 0] width 0 height 0
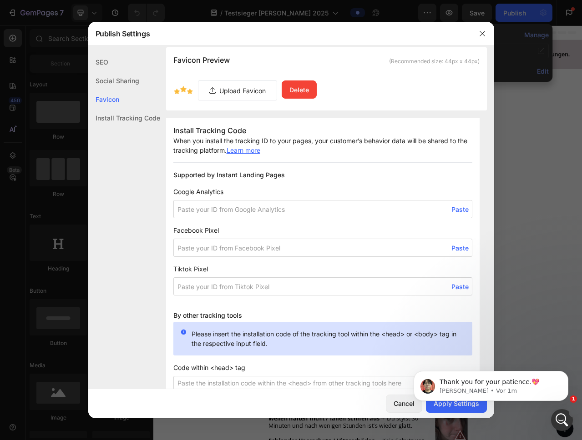
scroll to position [549, 0]
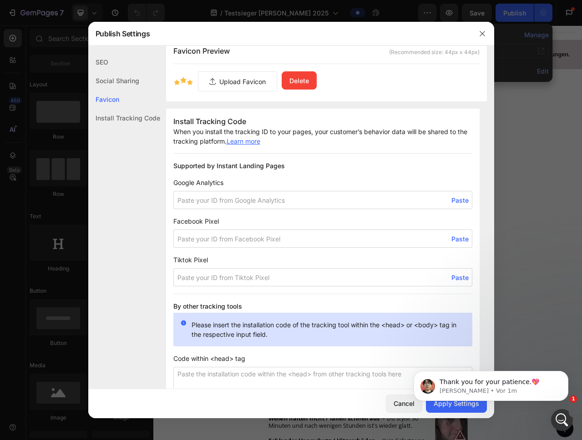
click at [445, 403] on body "Thank you for your patience.💖 Ethan • Vor 1m" at bounding box center [491, 384] width 175 height 56
click at [443, 407] on body "Thank you for your patience.💖 Ethan • Vor 1m" at bounding box center [491, 384] width 175 height 56
click at [525, 389] on p "Ethan • Vor 1m" at bounding box center [497, 391] width 117 height 8
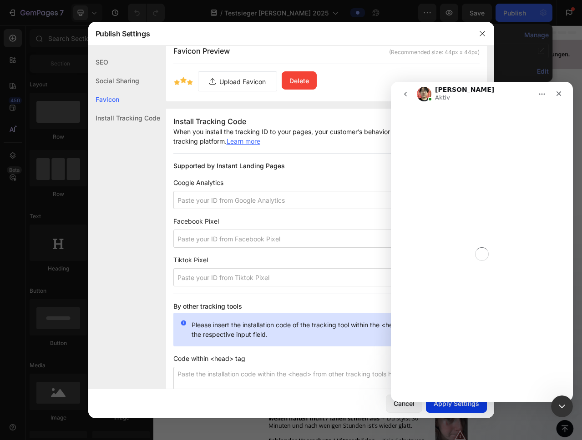
click at [437, 404] on div "Apply Settings" at bounding box center [456, 404] width 45 height 10
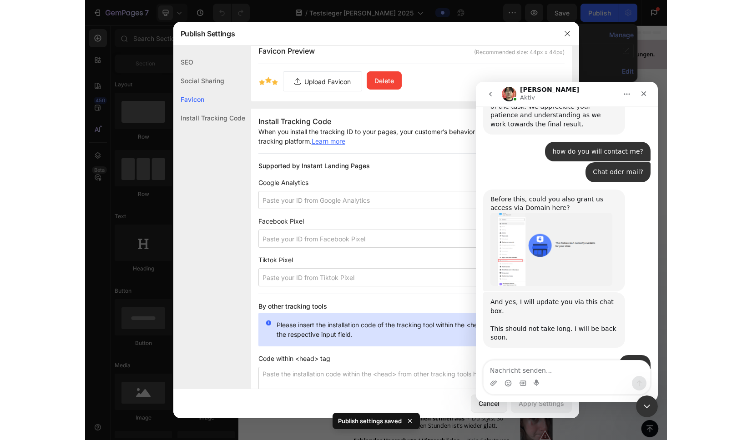
scroll to position [2322, 0]
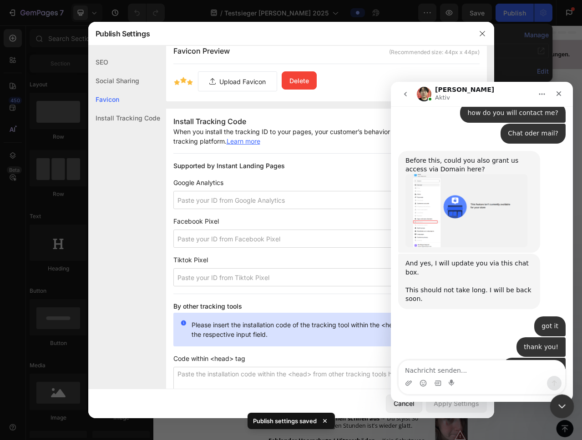
click at [559, 407] on icon "Intercom-Nachrichtendienst schließen" at bounding box center [560, 405] width 11 height 11
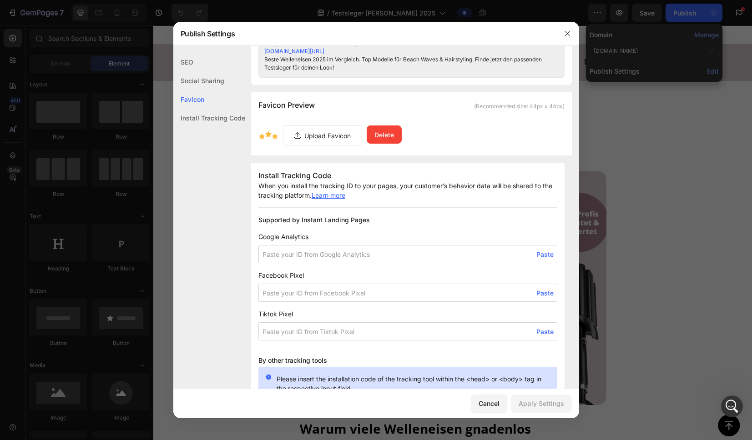
scroll to position [401, 0]
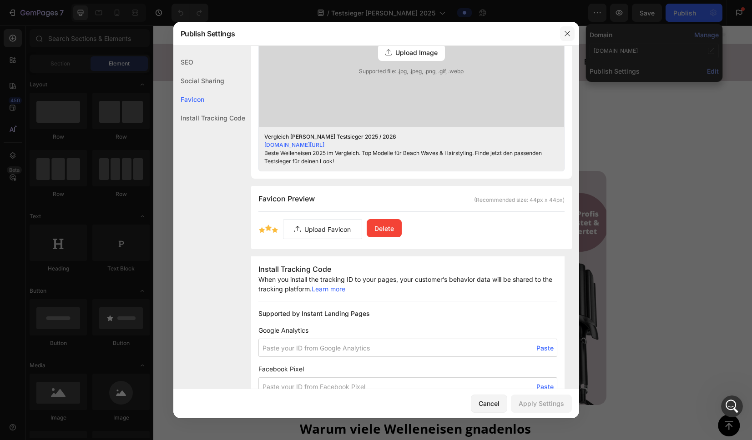
click at [574, 32] on button "button" at bounding box center [567, 33] width 15 height 15
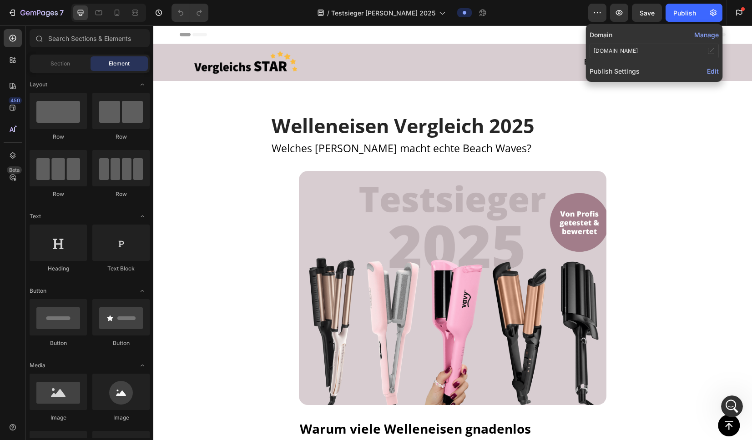
click at [581, 35] on button "Manage" at bounding box center [706, 35] width 25 height 10
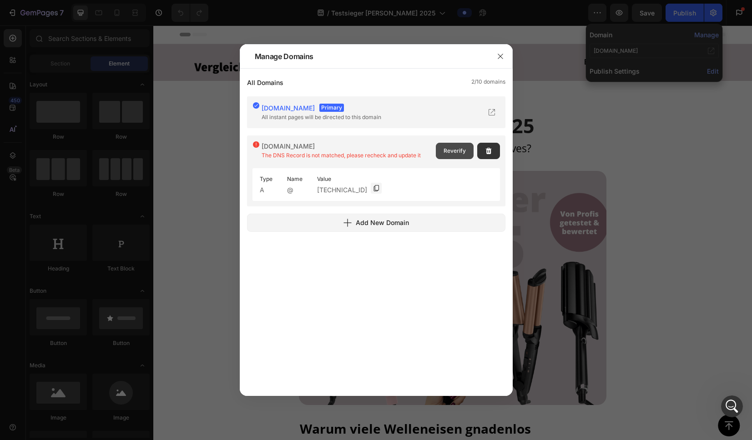
click at [449, 150] on span "Reverify" at bounding box center [455, 151] width 22 height 8
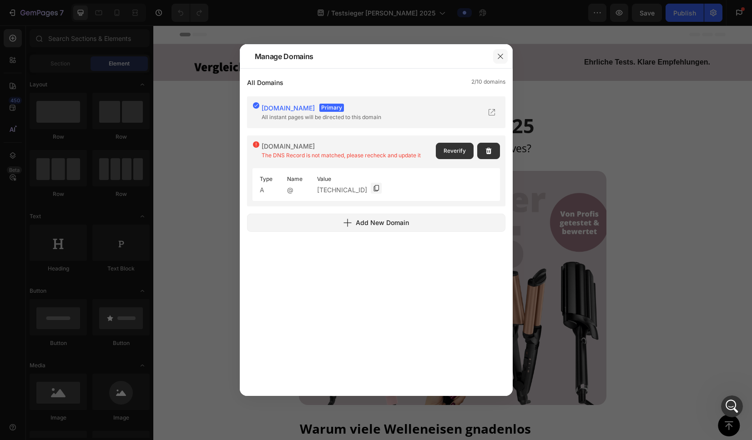
drag, startPoint x: 503, startPoint y: 53, endPoint x: 109, endPoint y: 15, distance: 395.8
click at [503, 53] on icon "button" at bounding box center [500, 56] width 7 height 7
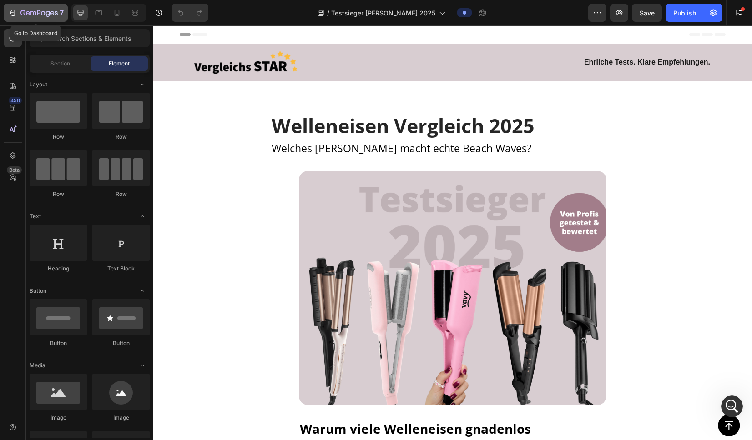
click at [15, 11] on icon "button" at bounding box center [12, 12] width 9 height 9
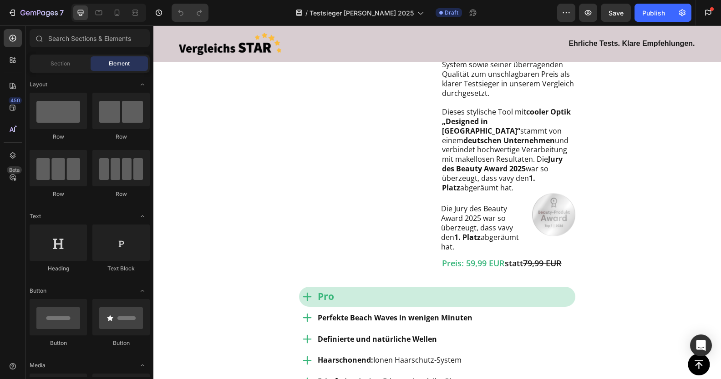
scroll to position [789, 0]
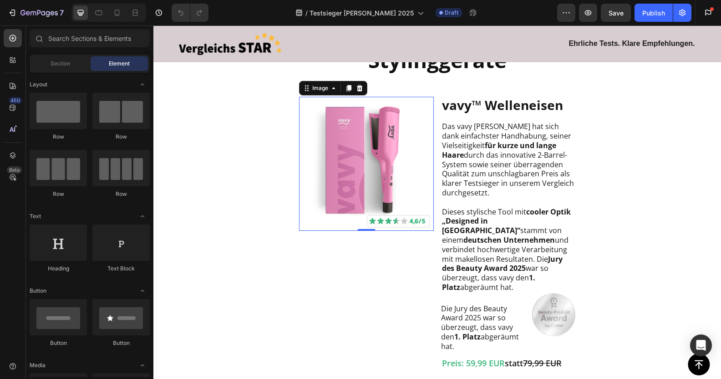
click at [406, 232] on img at bounding box center [366, 164] width 135 height 135
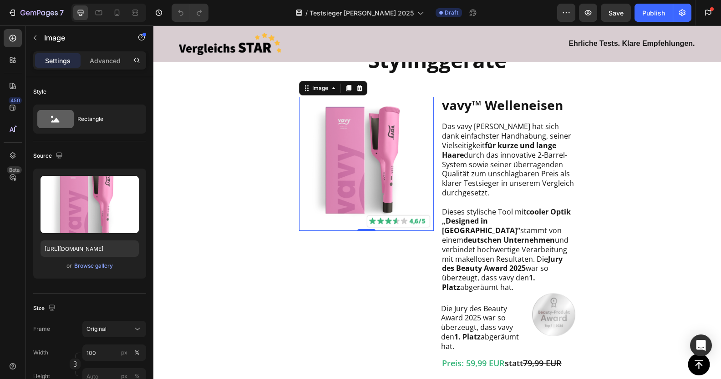
drag, startPoint x: 366, startPoint y: 228, endPoint x: 334, endPoint y: 198, distance: 43.8
click at [366, 228] on img at bounding box center [366, 164] width 135 height 135
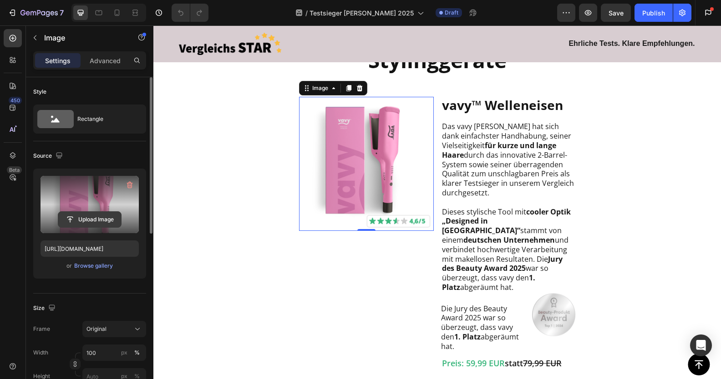
click at [96, 216] on input "file" at bounding box center [89, 219] width 63 height 15
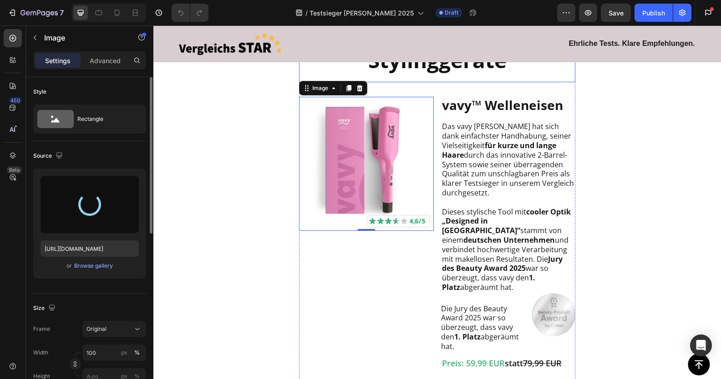
type input "https://cdn.shopify.com/s/files/1/0888/0360/6794/files/gempages_585425760114705…"
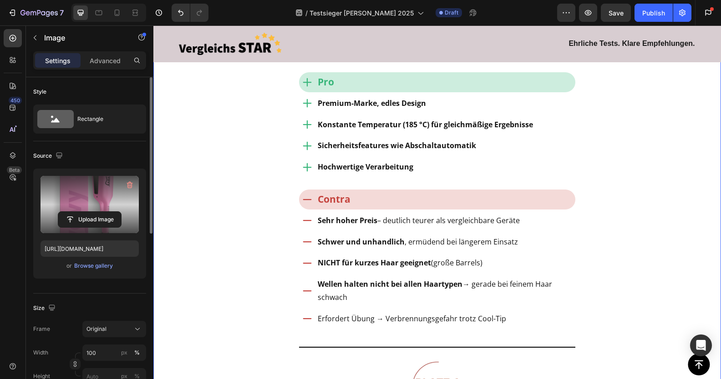
scroll to position [1960, 0]
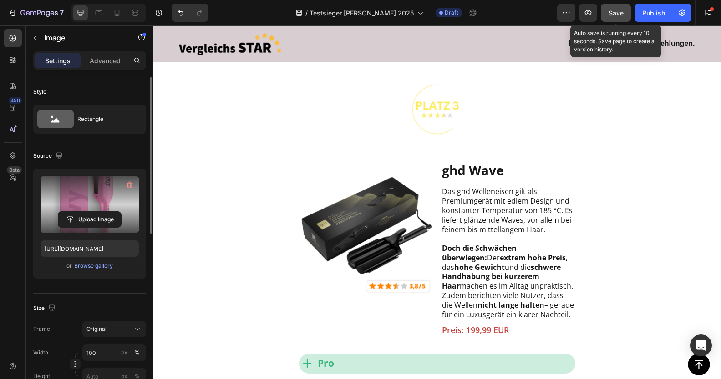
click at [613, 15] on span "Save" at bounding box center [615, 13] width 15 height 8
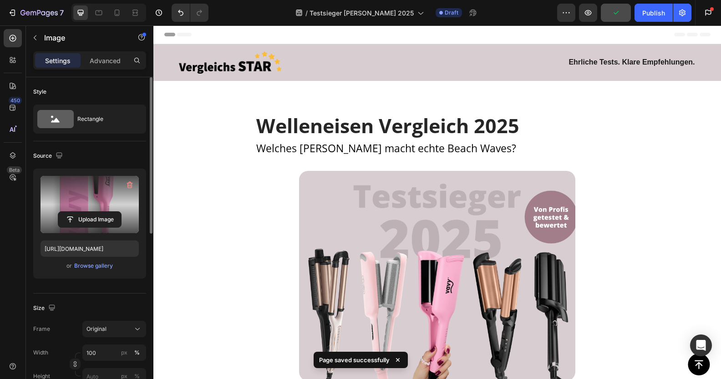
scroll to position [443, 0]
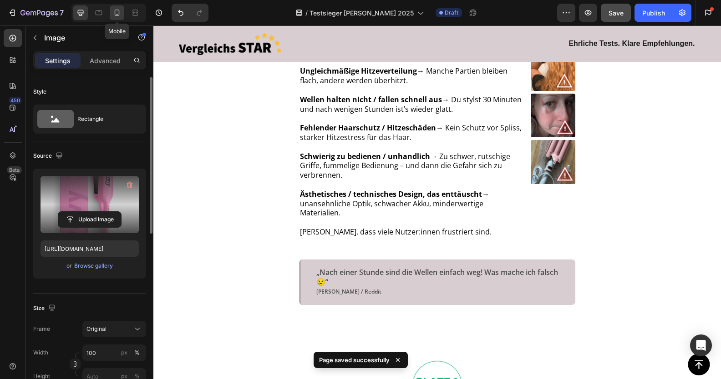
click at [115, 14] on icon at bounding box center [117, 13] width 5 height 6
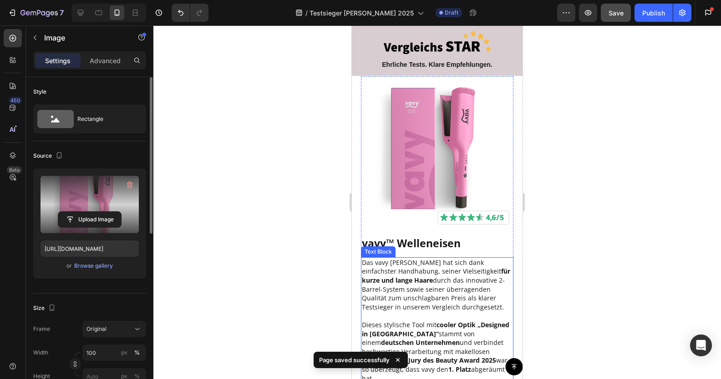
scroll to position [796, 0]
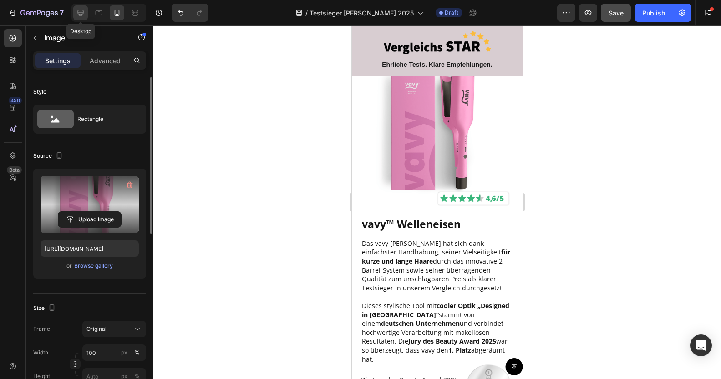
click at [85, 15] on div at bounding box center [80, 12] width 15 height 15
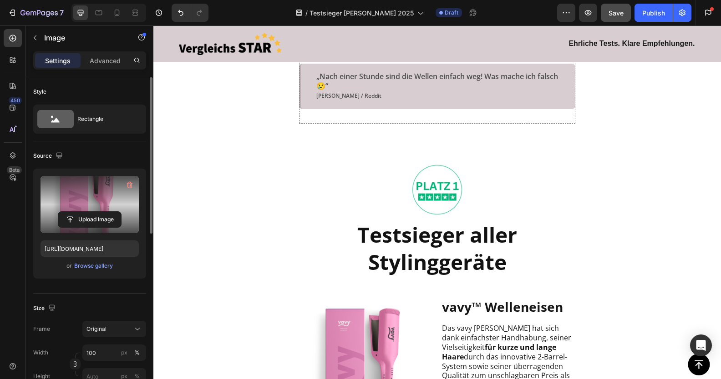
scroll to position [632, 0]
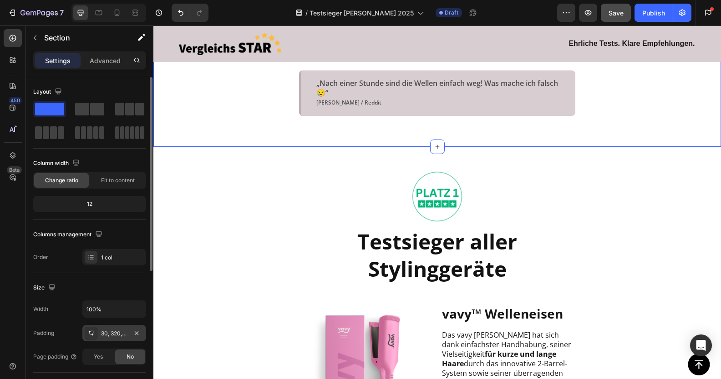
click at [110, 332] on div "30, 320, 36, 320" at bounding box center [114, 334] width 26 height 8
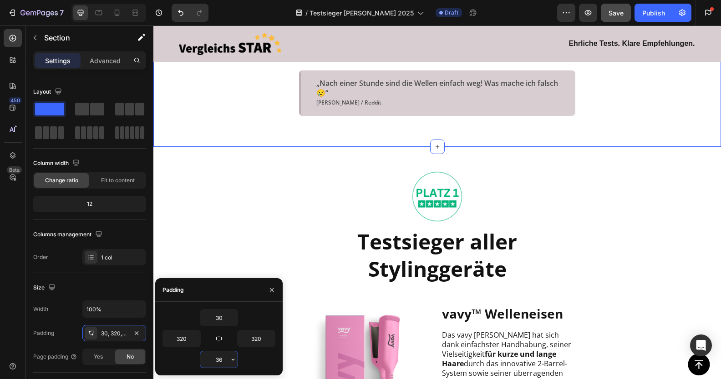
click at [217, 358] on input "36" at bounding box center [218, 360] width 37 height 16
type input "0"
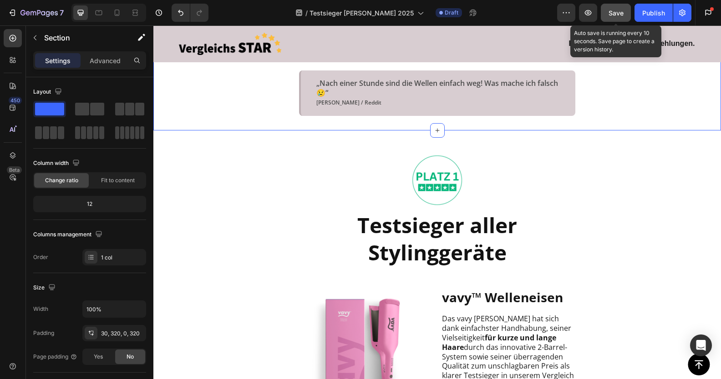
click at [613, 15] on span "Save" at bounding box center [615, 13] width 15 height 8
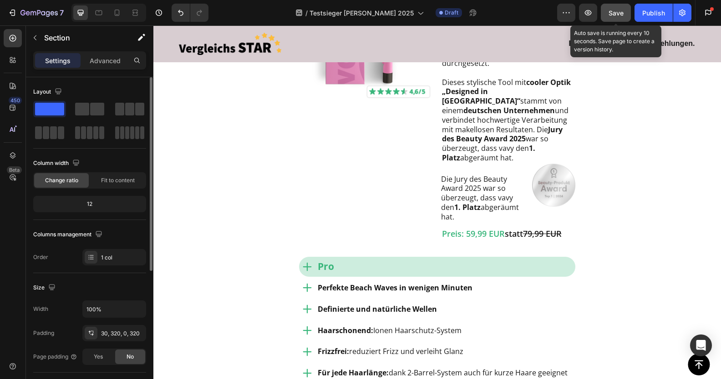
scroll to position [918, 0]
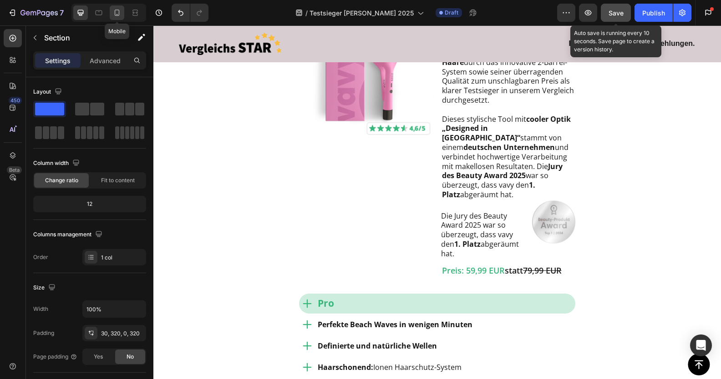
click at [116, 15] on icon at bounding box center [116, 12] width 9 height 9
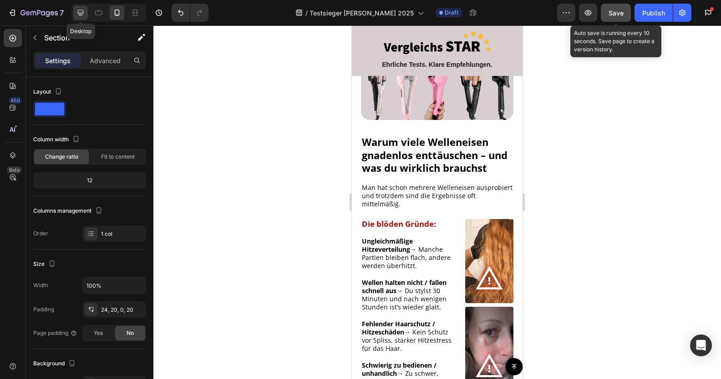
click at [78, 10] on icon at bounding box center [81, 13] width 6 height 6
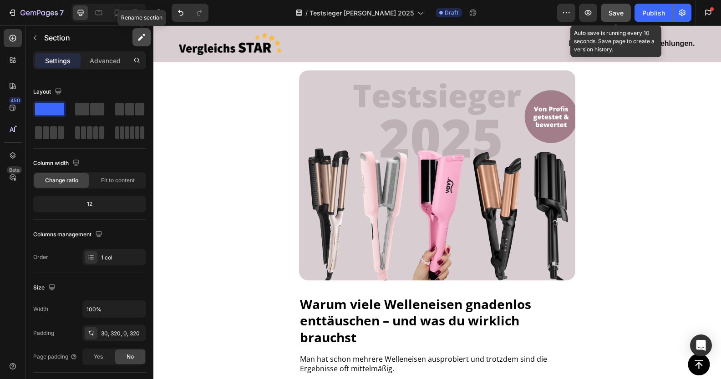
scroll to position [100, 0]
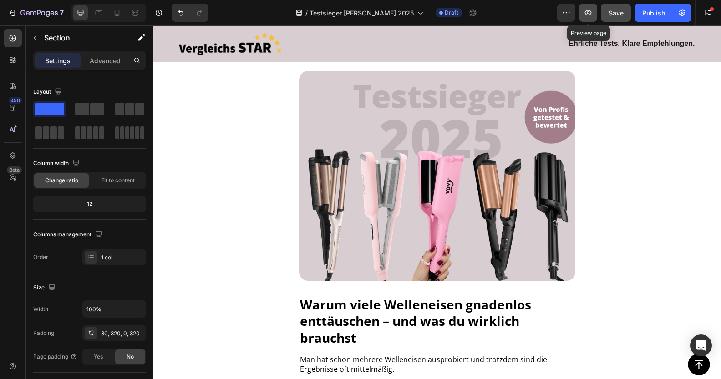
click at [586, 12] on icon "button" at bounding box center [587, 12] width 3 height 3
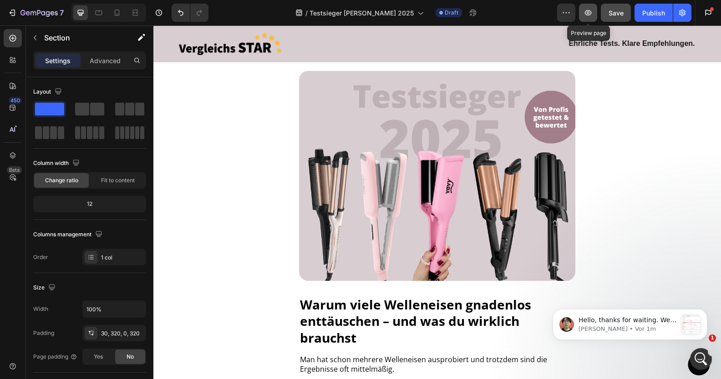
scroll to position [0, 0]
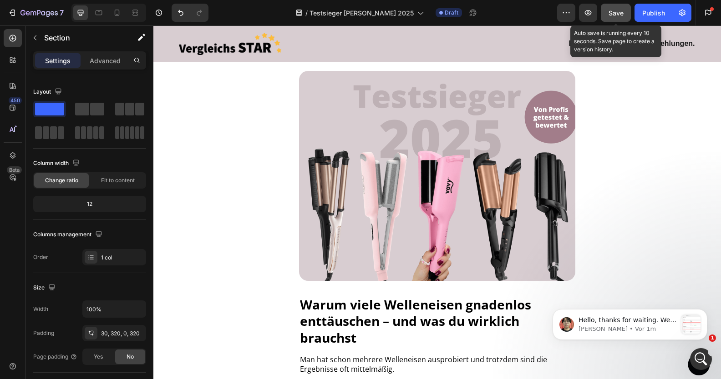
click at [612, 14] on span "Save" at bounding box center [615, 13] width 15 height 8
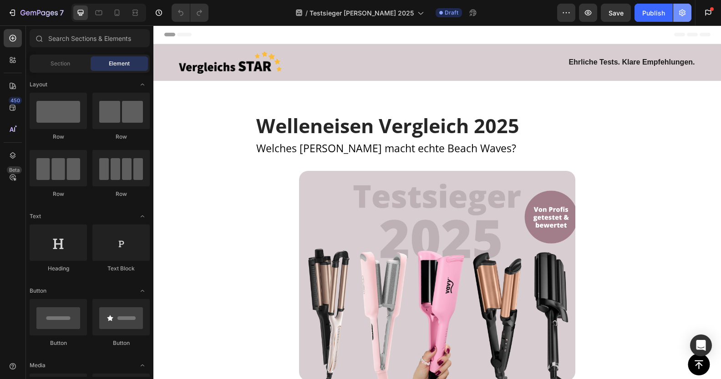
click at [678, 15] on icon "button" at bounding box center [681, 12] width 9 height 9
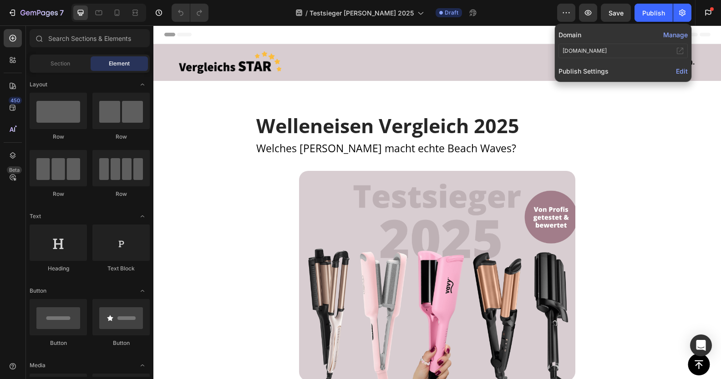
click at [679, 30] on button "Manage" at bounding box center [675, 35] width 25 height 10
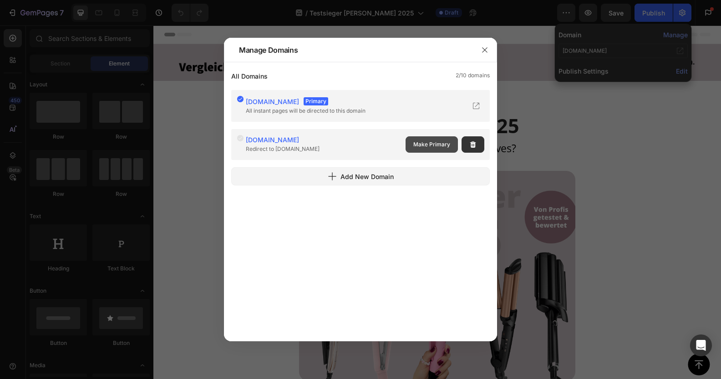
click at [431, 142] on span "Make Primary" at bounding box center [431, 145] width 37 height 8
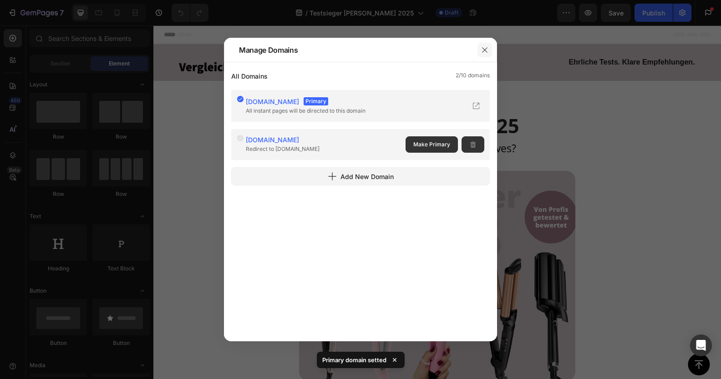
click at [481, 50] on icon "button" at bounding box center [484, 49] width 7 height 7
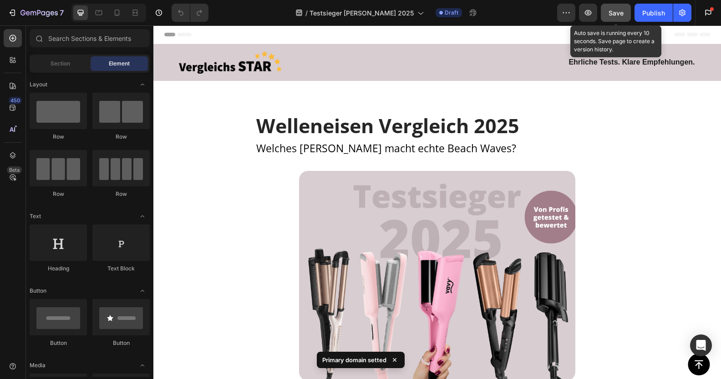
click at [615, 15] on span "Save" at bounding box center [615, 13] width 15 height 8
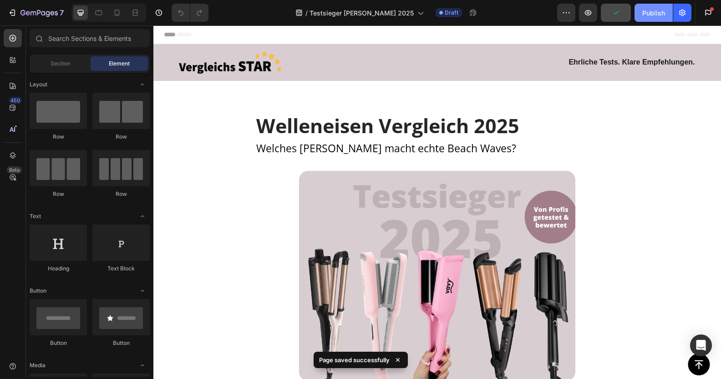
click at [651, 15] on div "Publish" at bounding box center [653, 13] width 23 height 10
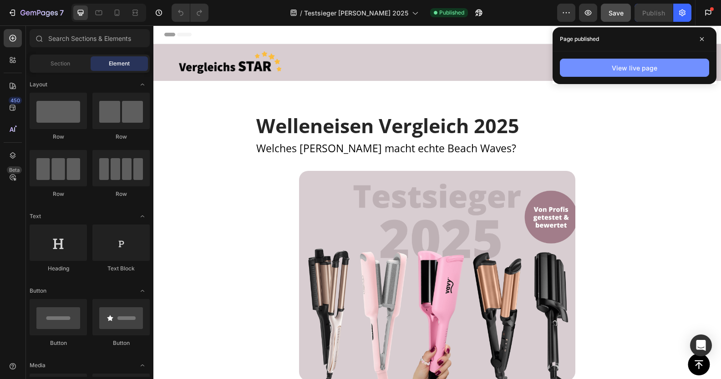
click at [640, 70] on div "View live page" at bounding box center [633, 68] width 45 height 10
